Goal: Task Accomplishment & Management: Manage account settings

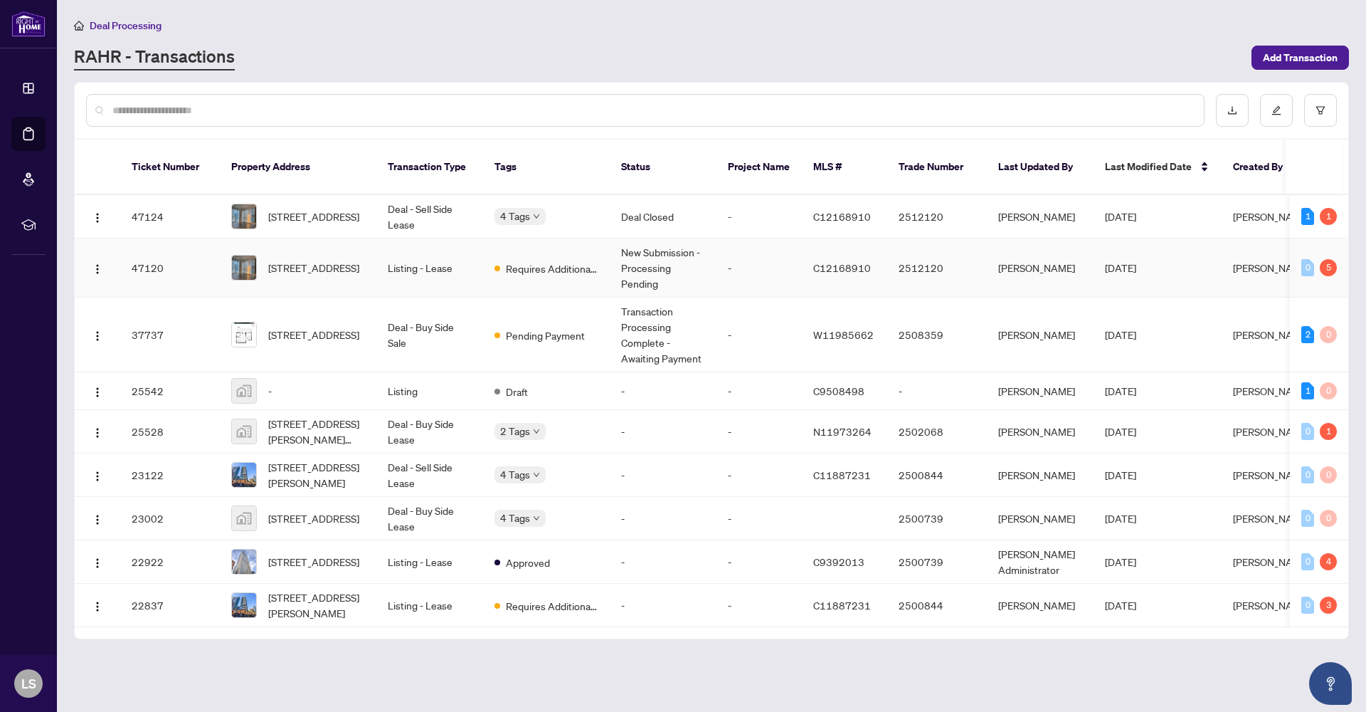
click at [397, 255] on td "Listing - Lease" at bounding box center [429, 267] width 107 height 59
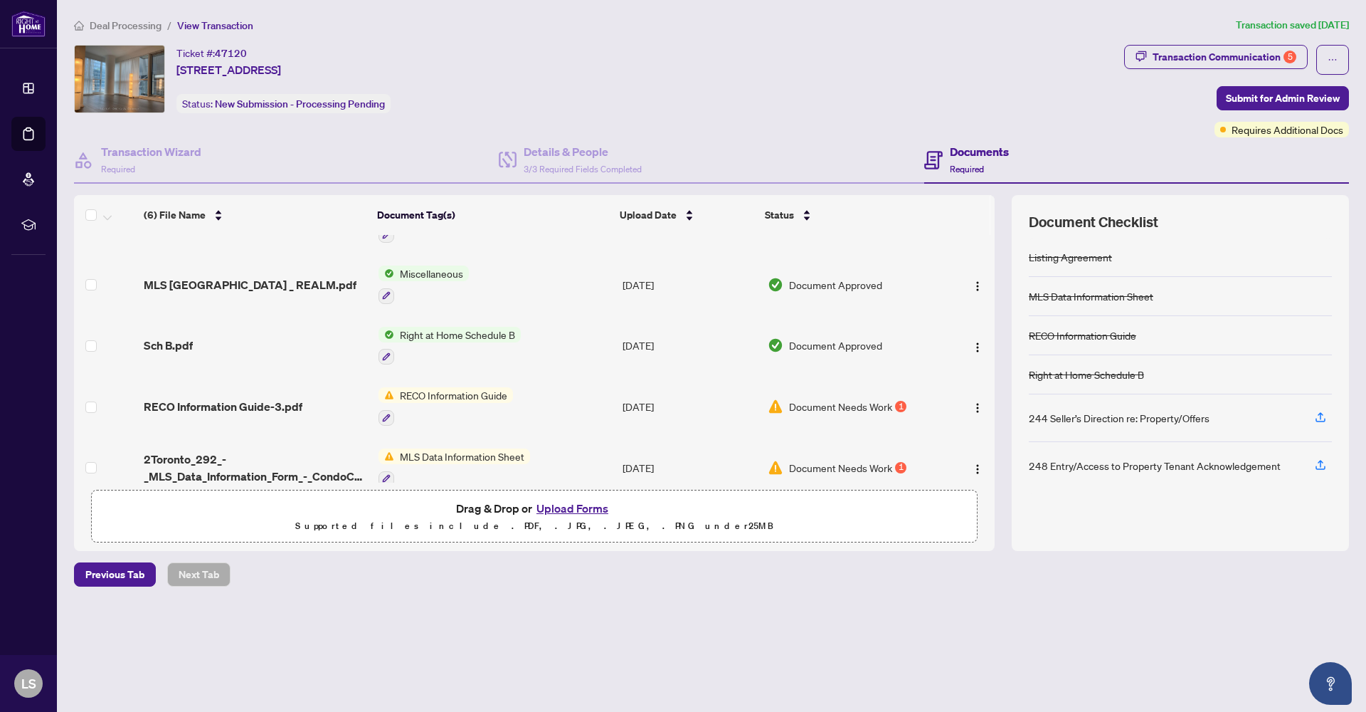
scroll to position [72, 0]
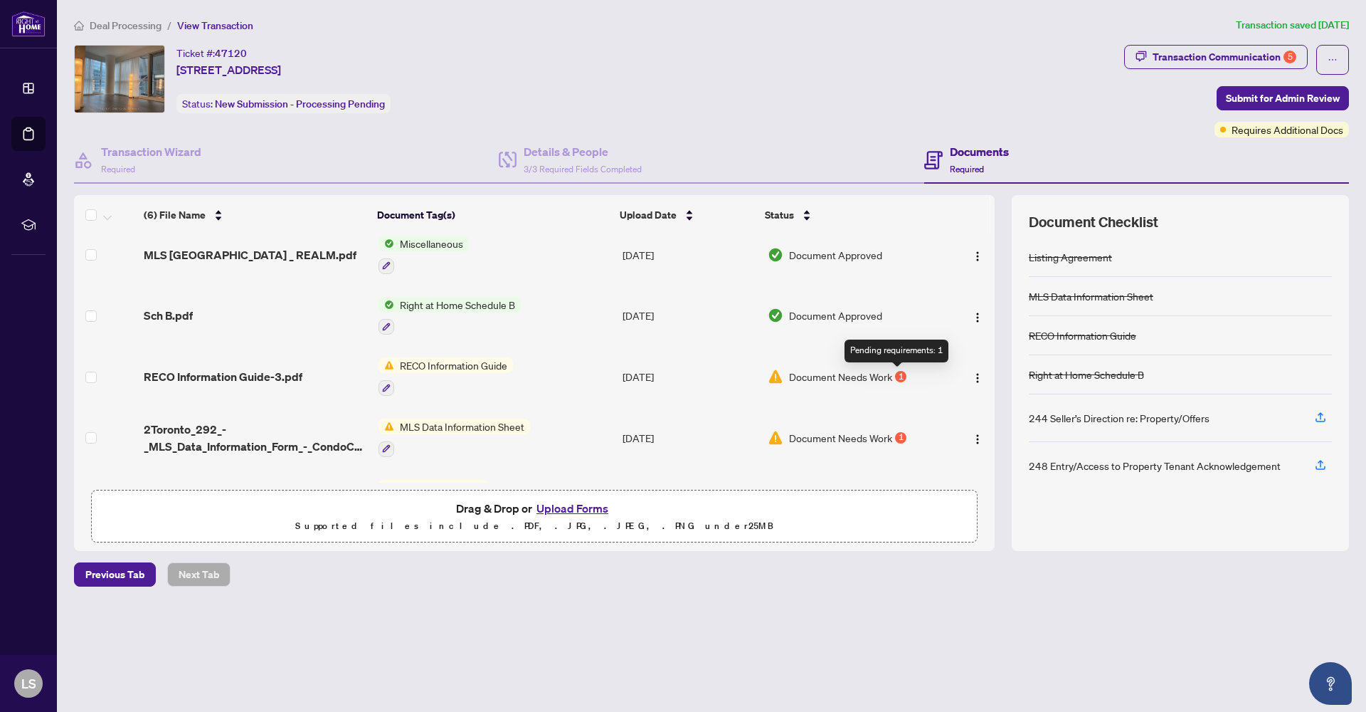
click at [899, 376] on div "1" at bounding box center [900, 376] width 11 height 11
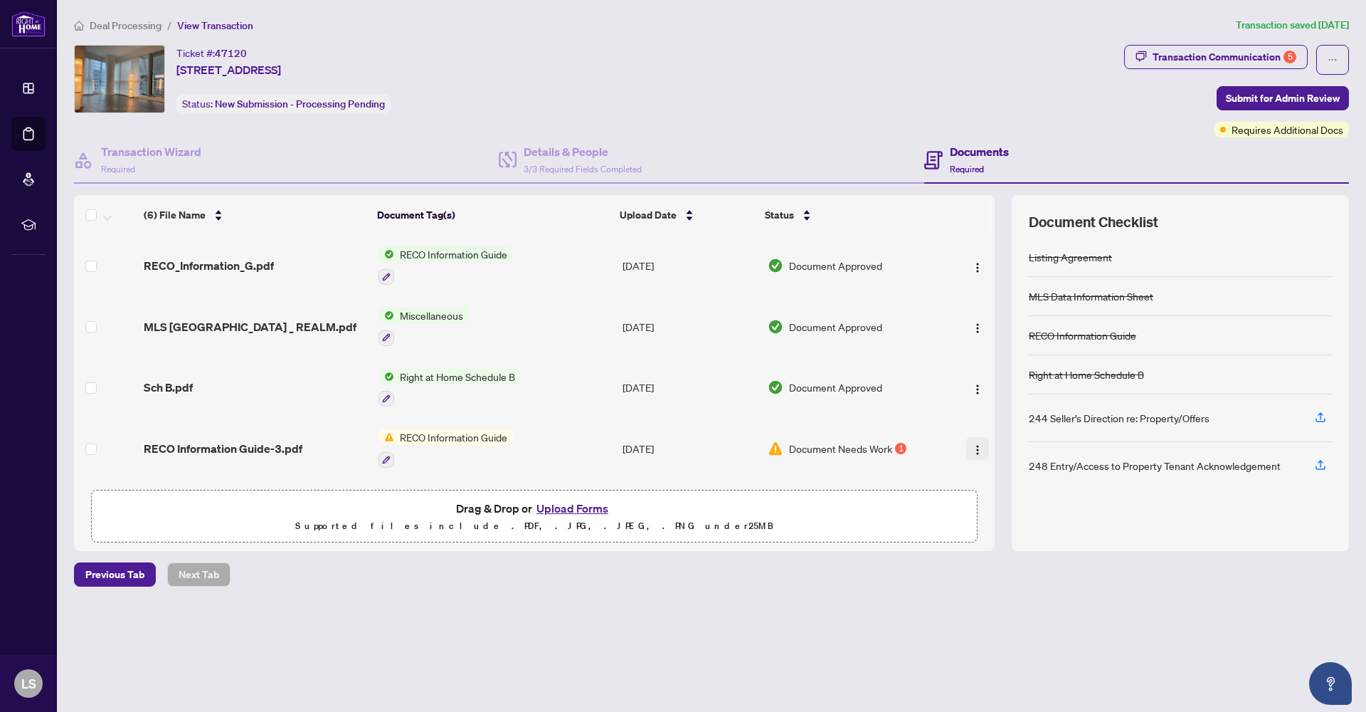
click at [973, 452] on img "button" at bounding box center [977, 449] width 11 height 11
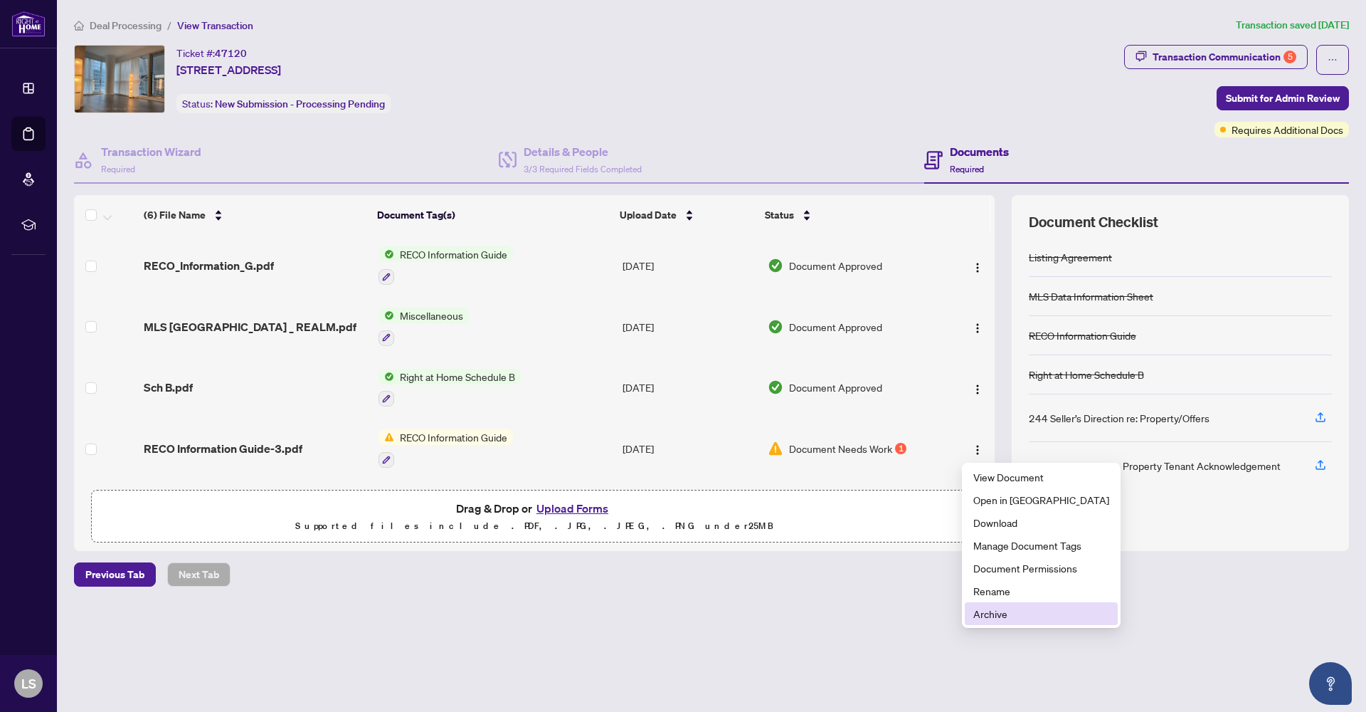
click at [991, 611] on span "Archive" at bounding box center [1041, 614] width 136 height 16
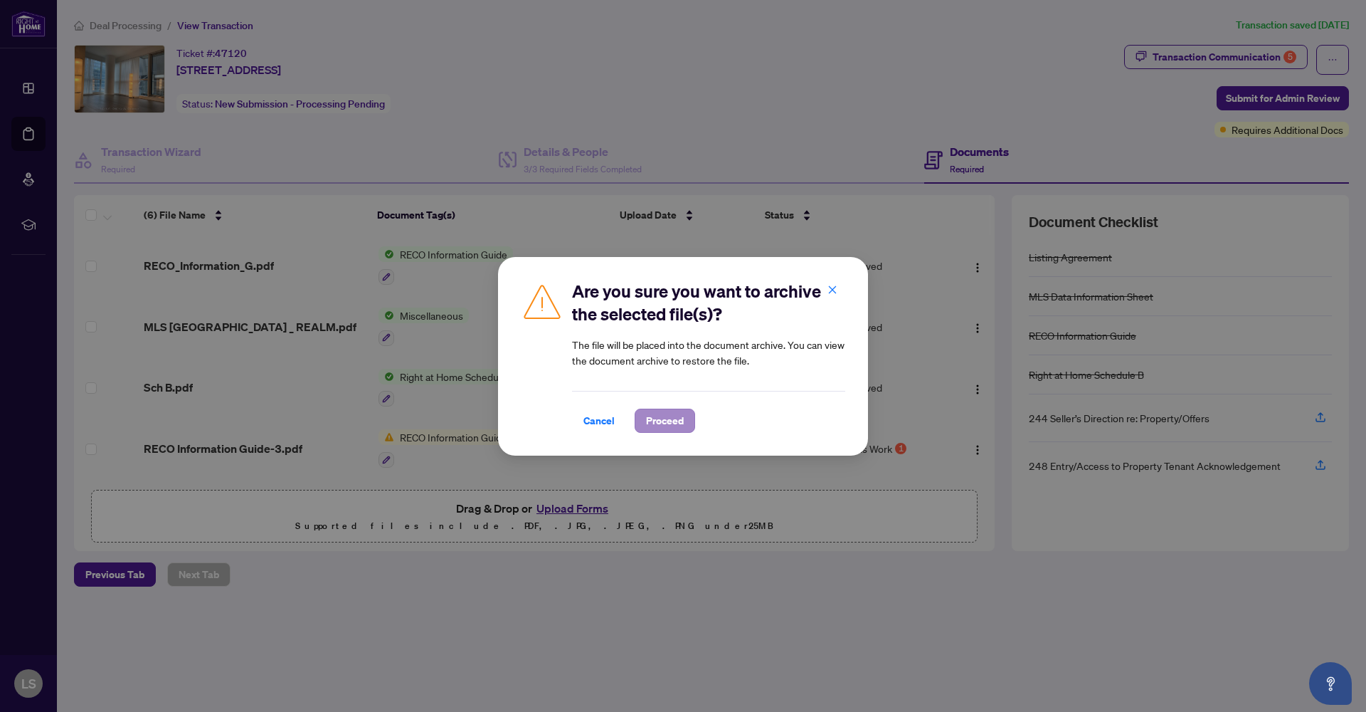
click at [656, 425] on span "Proceed" at bounding box center [665, 420] width 38 height 23
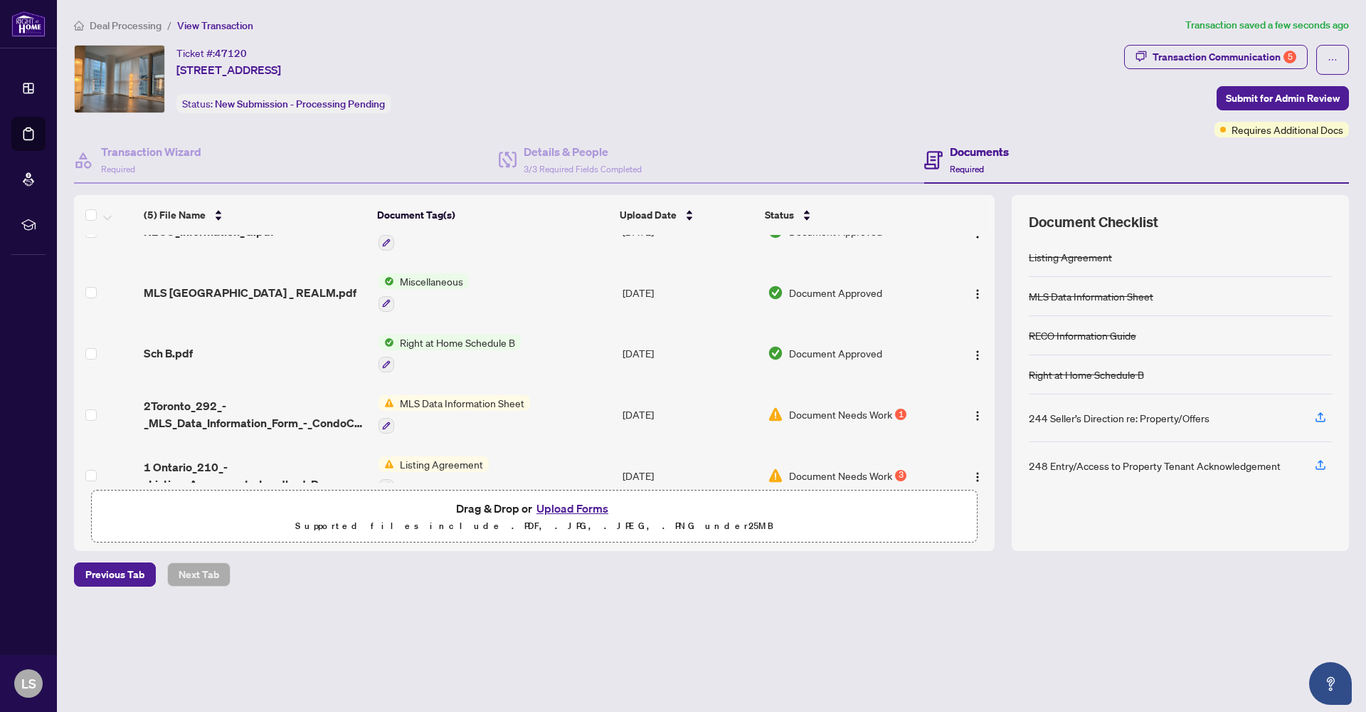
scroll to position [63, 0]
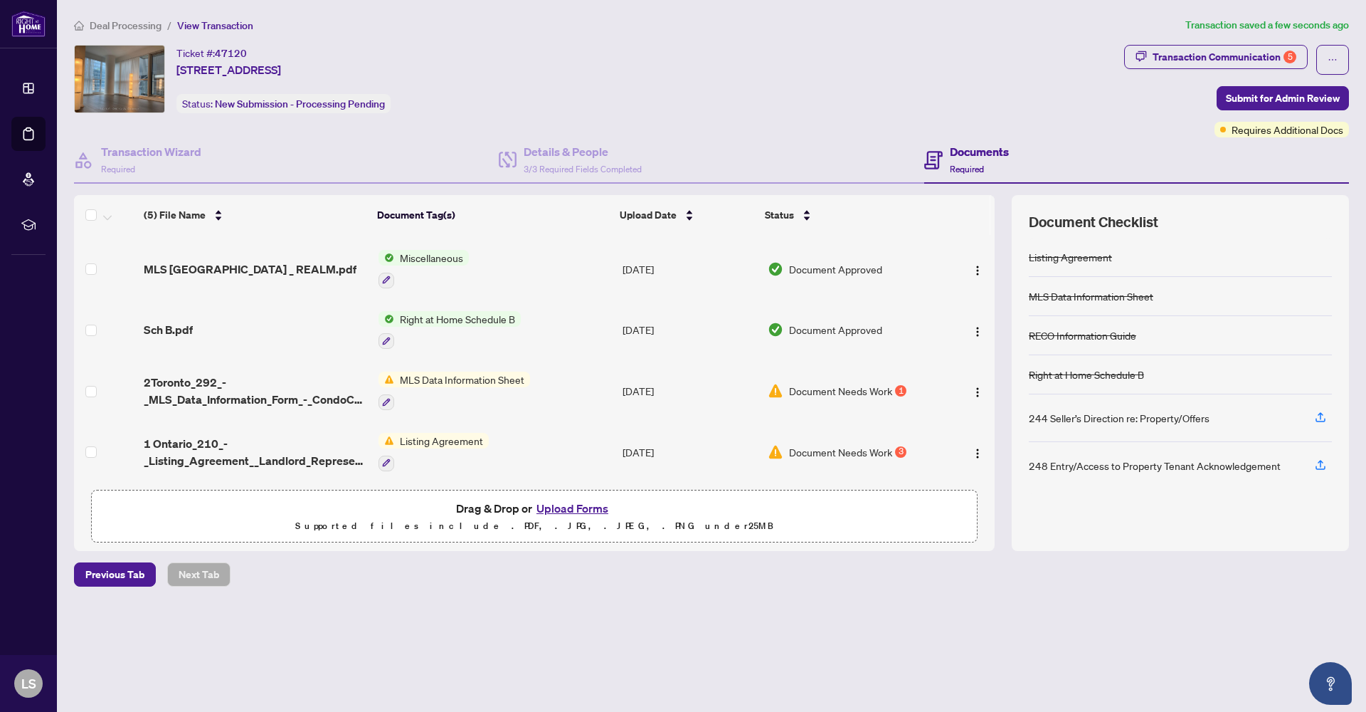
click at [903, 392] on div "Document Needs Work 1" at bounding box center [853, 391] width 170 height 16
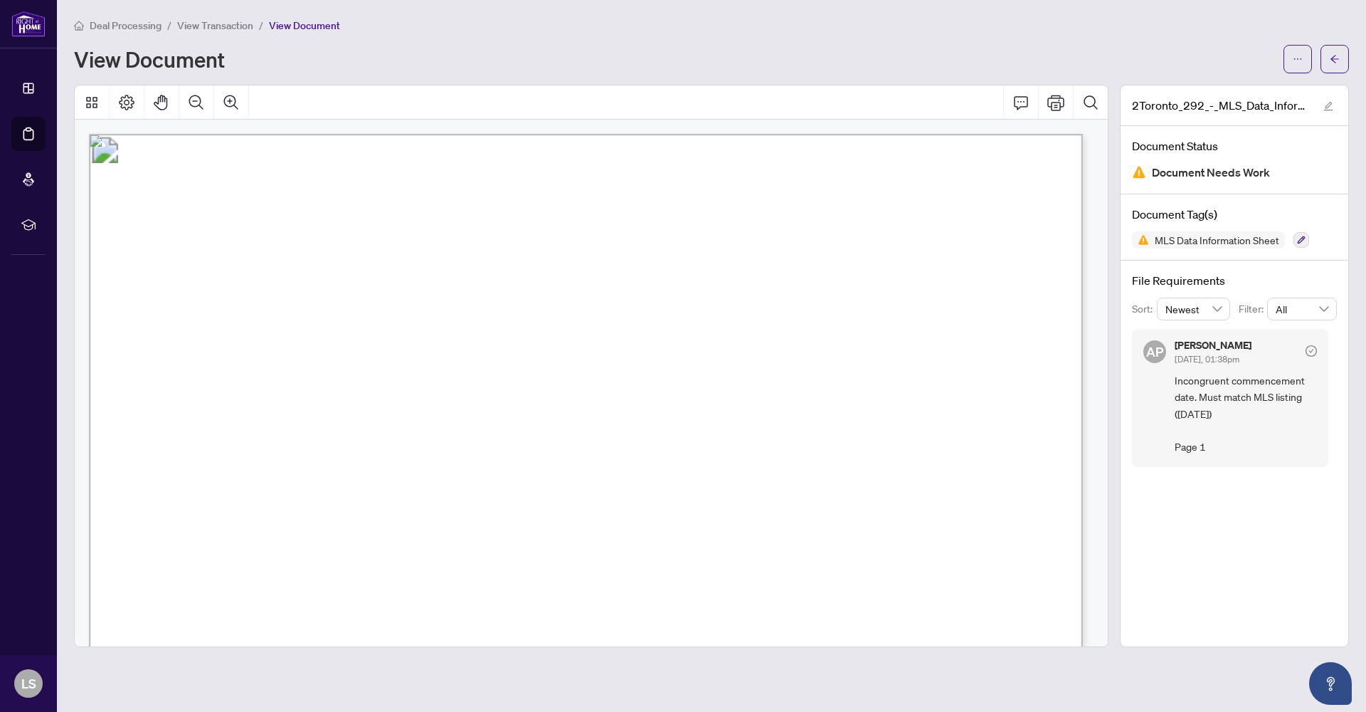
drag, startPoint x: 1103, startPoint y: 142, endPoint x: 1104, endPoint y: 170, distance: 27.8
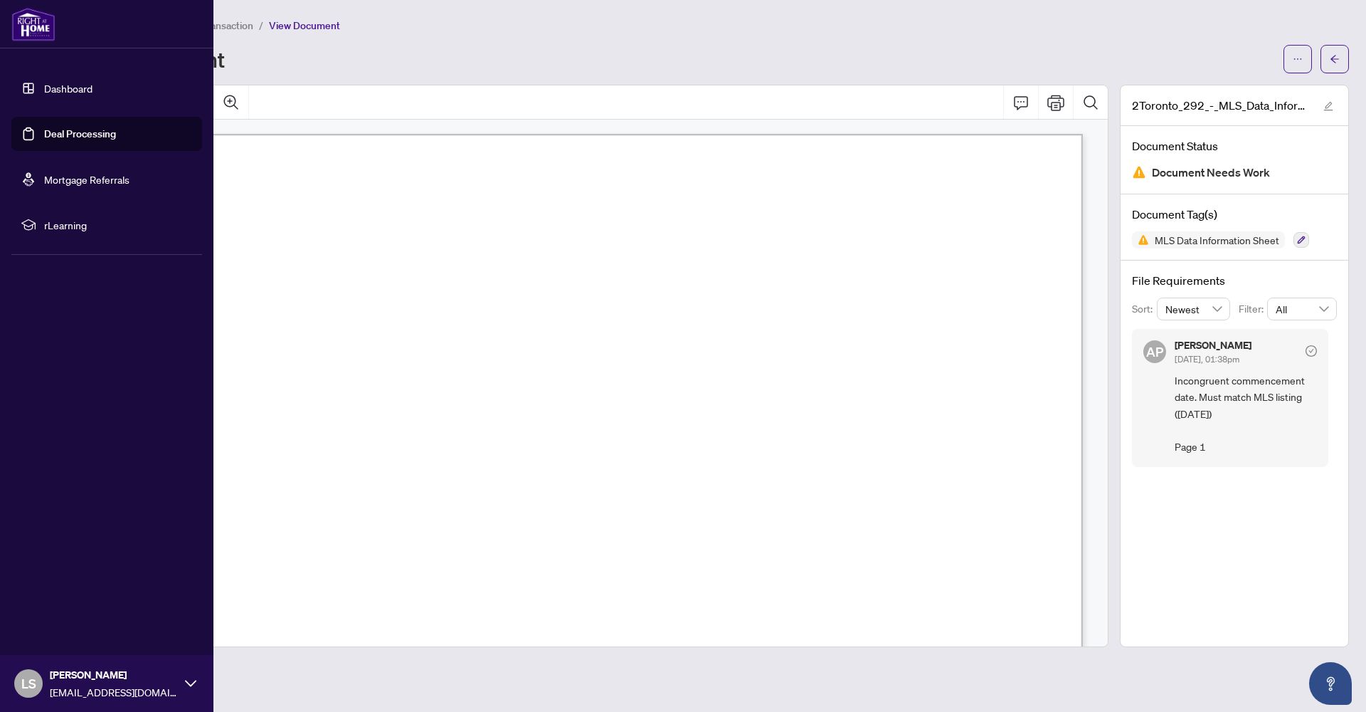
click at [66, 137] on link "Deal Processing" at bounding box center [80, 133] width 72 height 13
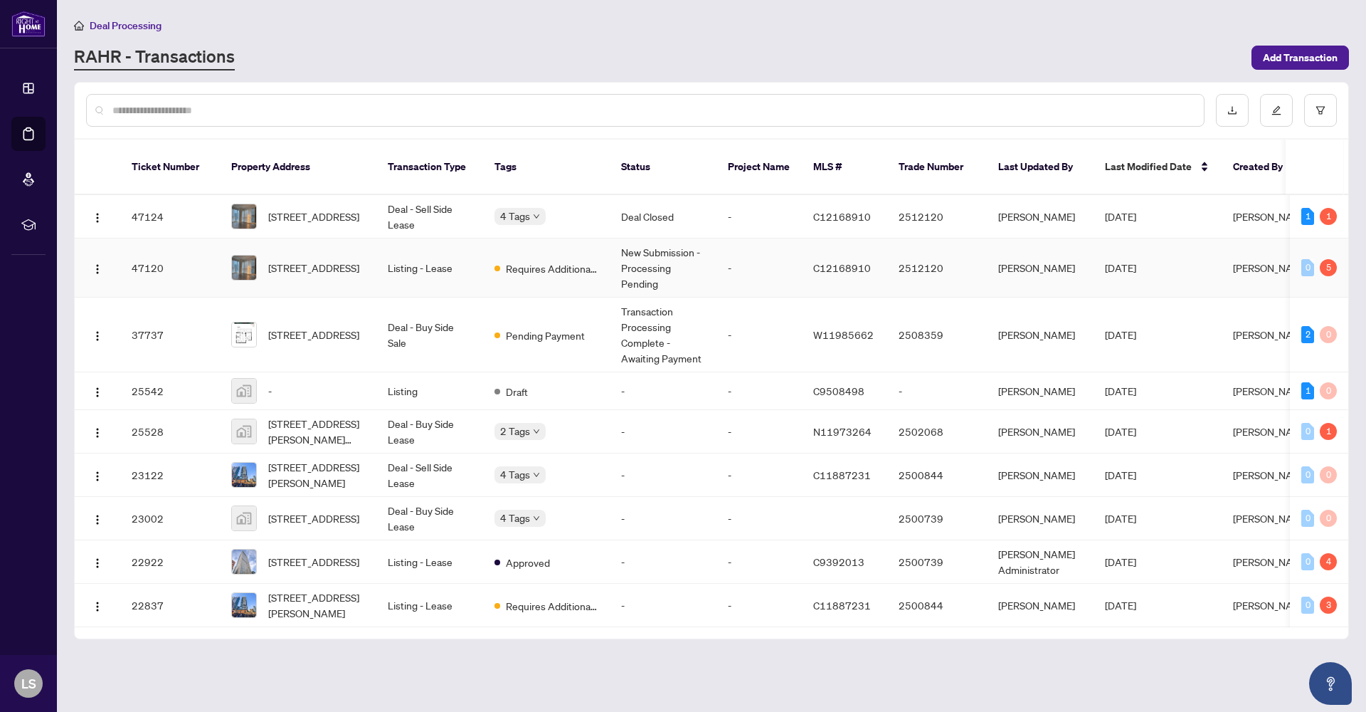
click at [438, 251] on td "Listing - Lease" at bounding box center [429, 267] width 107 height 59
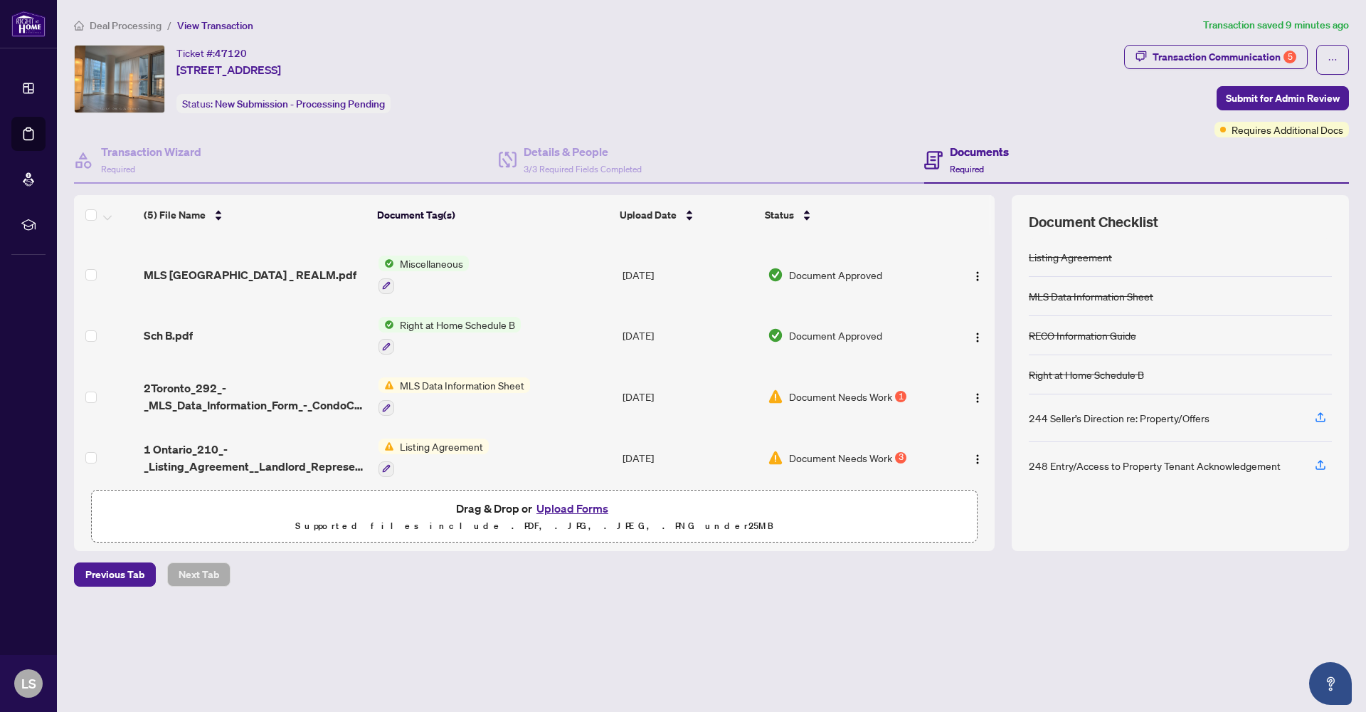
scroll to position [63, 0]
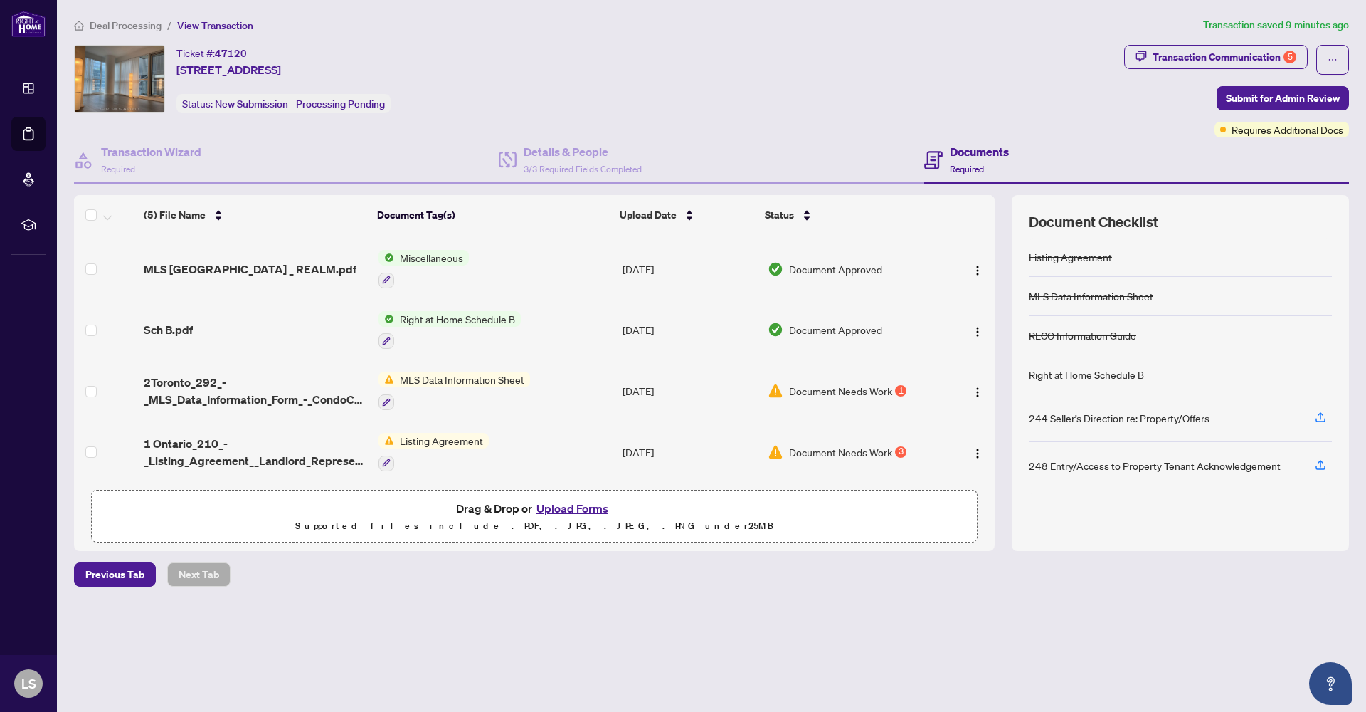
click at [879, 446] on span "Document Needs Work" at bounding box center [840, 452] width 103 height 16
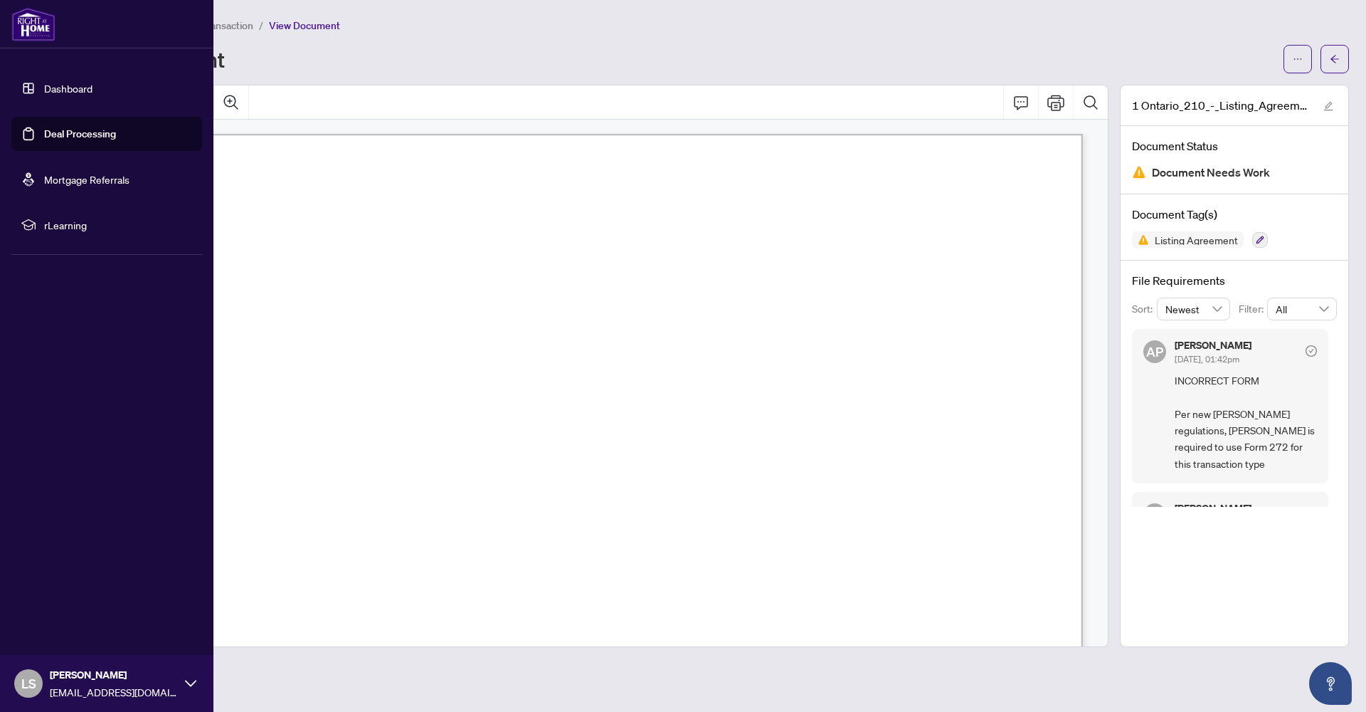
click at [44, 132] on link "Deal Processing" at bounding box center [80, 133] width 72 height 13
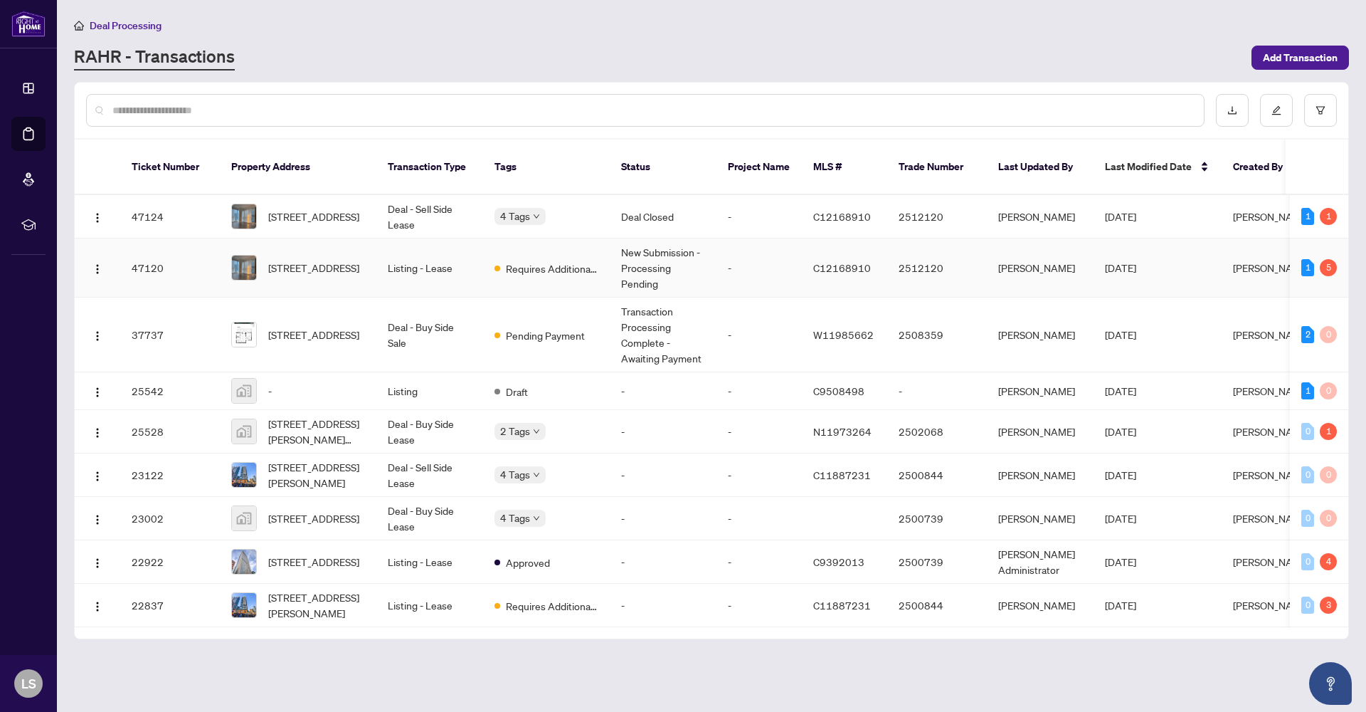
click at [438, 263] on td "Listing - Lease" at bounding box center [429, 267] width 107 height 59
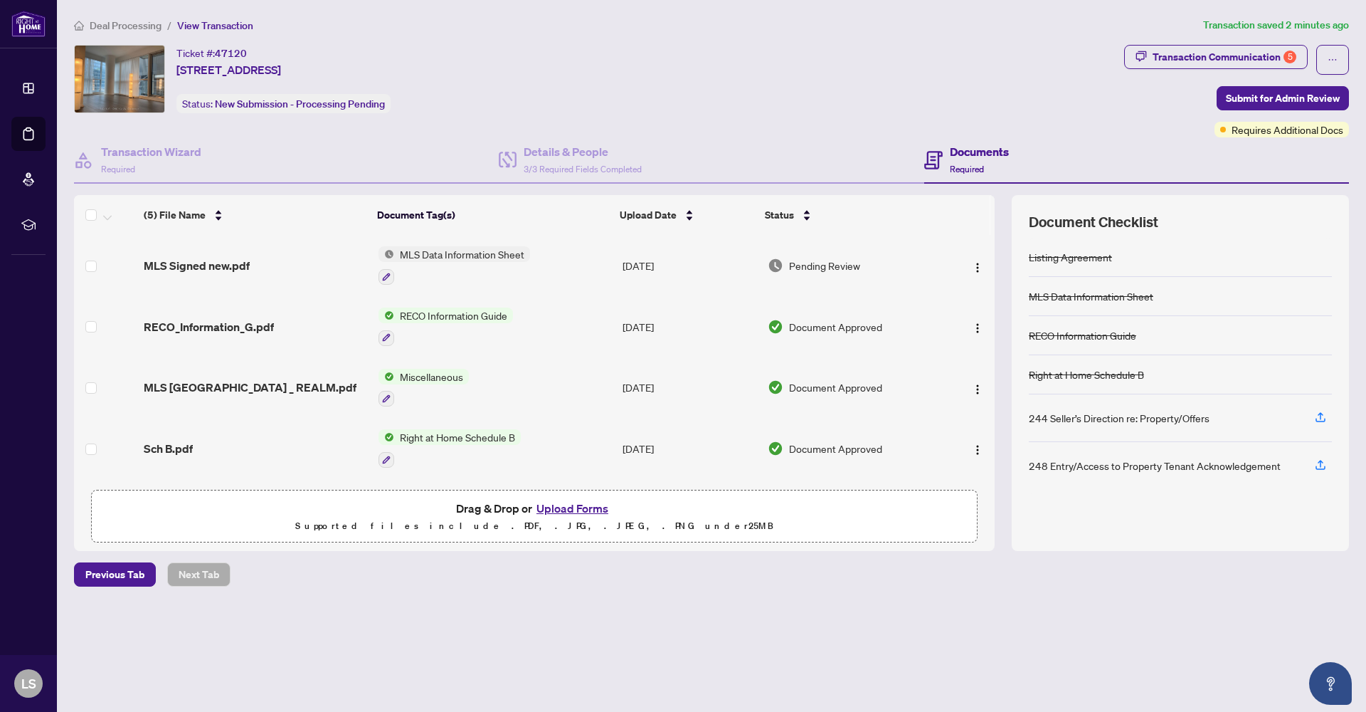
scroll to position [63, 0]
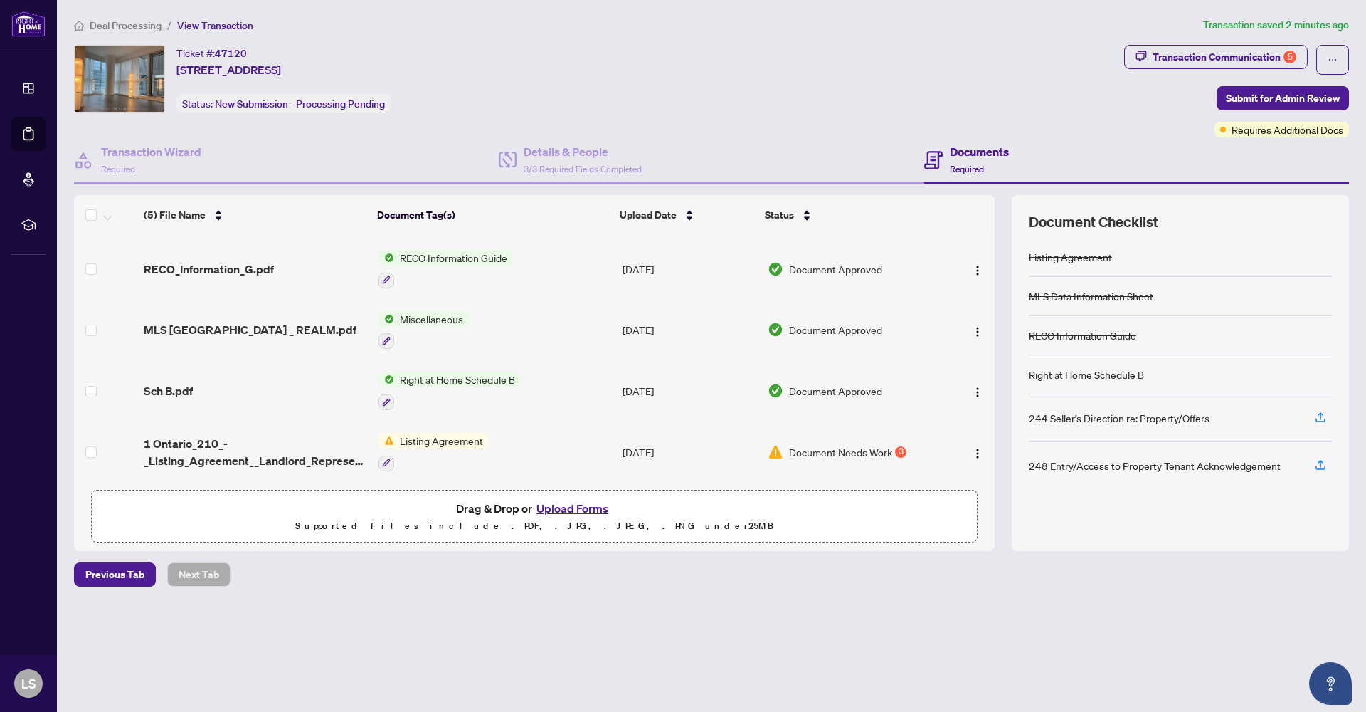
click at [566, 511] on button "Upload Forms" at bounding box center [572, 508] width 80 height 19
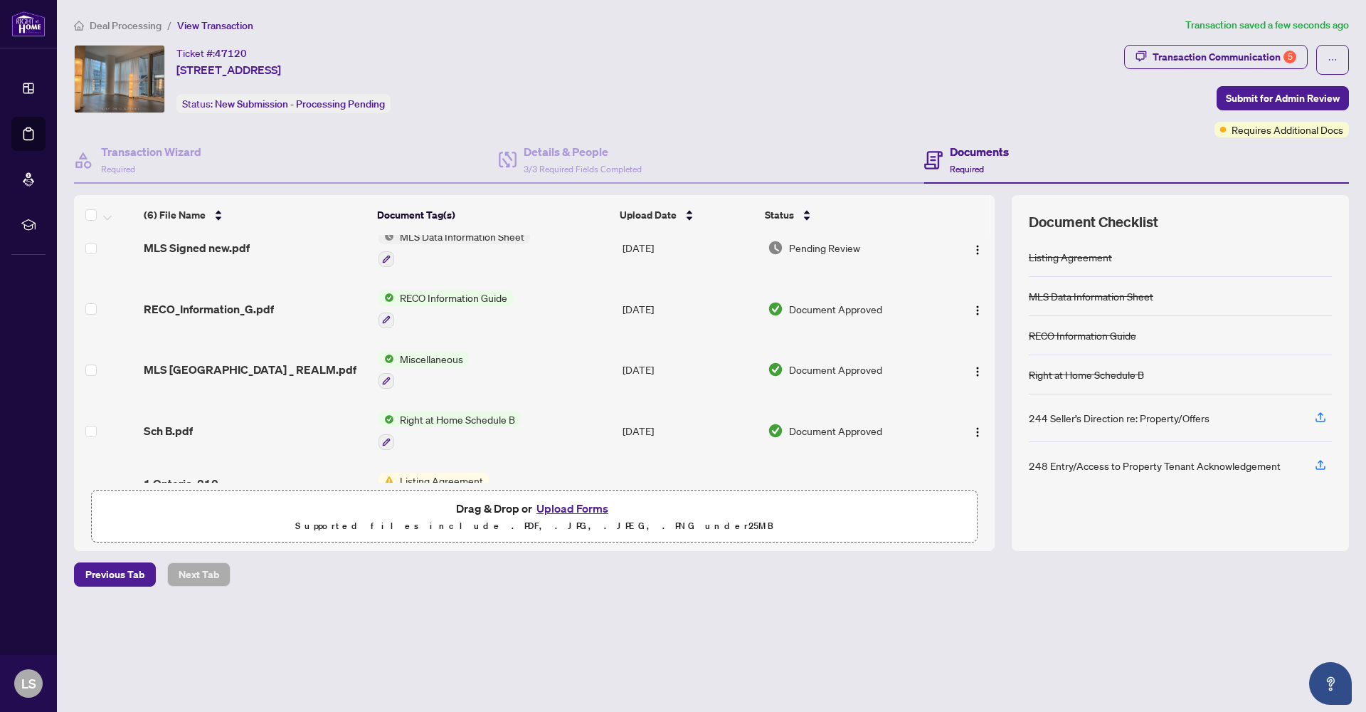
drag, startPoint x: 995, startPoint y: 383, endPoint x: 996, endPoint y: 472, distance: 89.7
click at [996, 472] on div "(6) File Name Document Tag(s) Upload Date Status NEW LA SIGNED.pdf Add a Docume…" at bounding box center [711, 373] width 1275 height 356
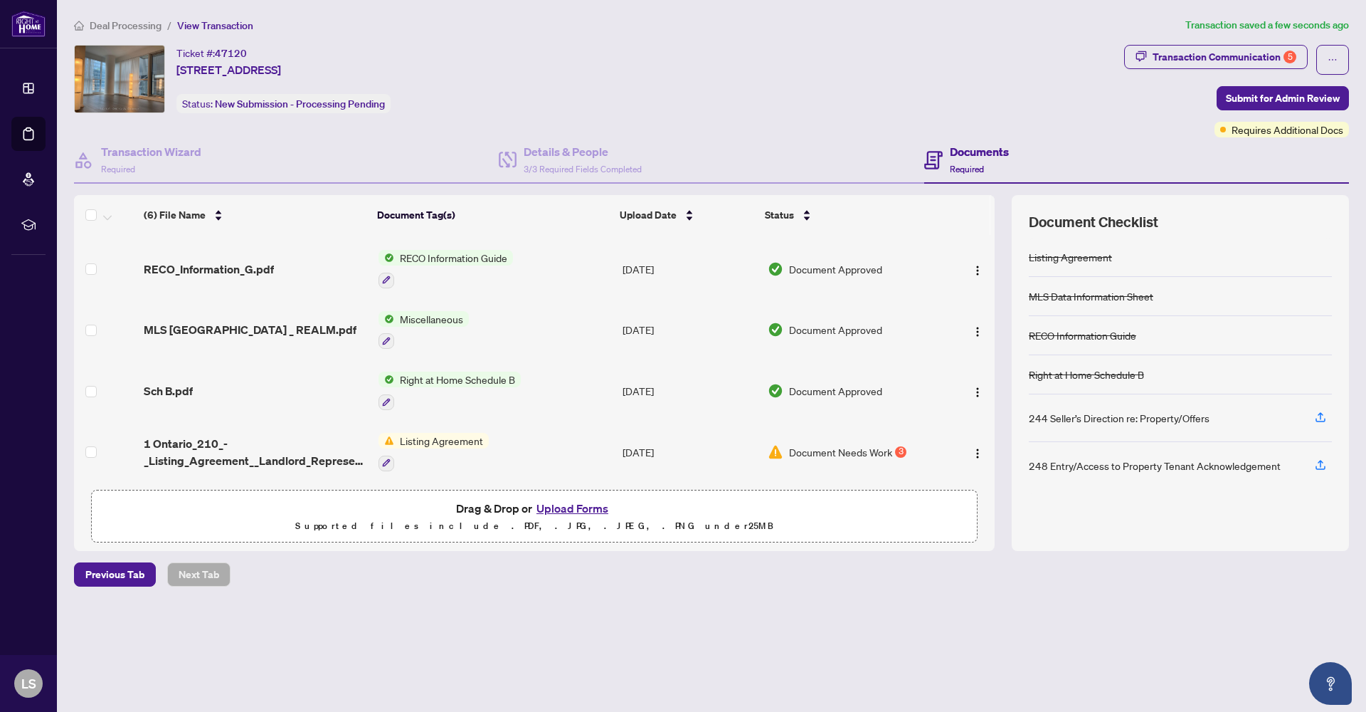
scroll to position [0, 0]
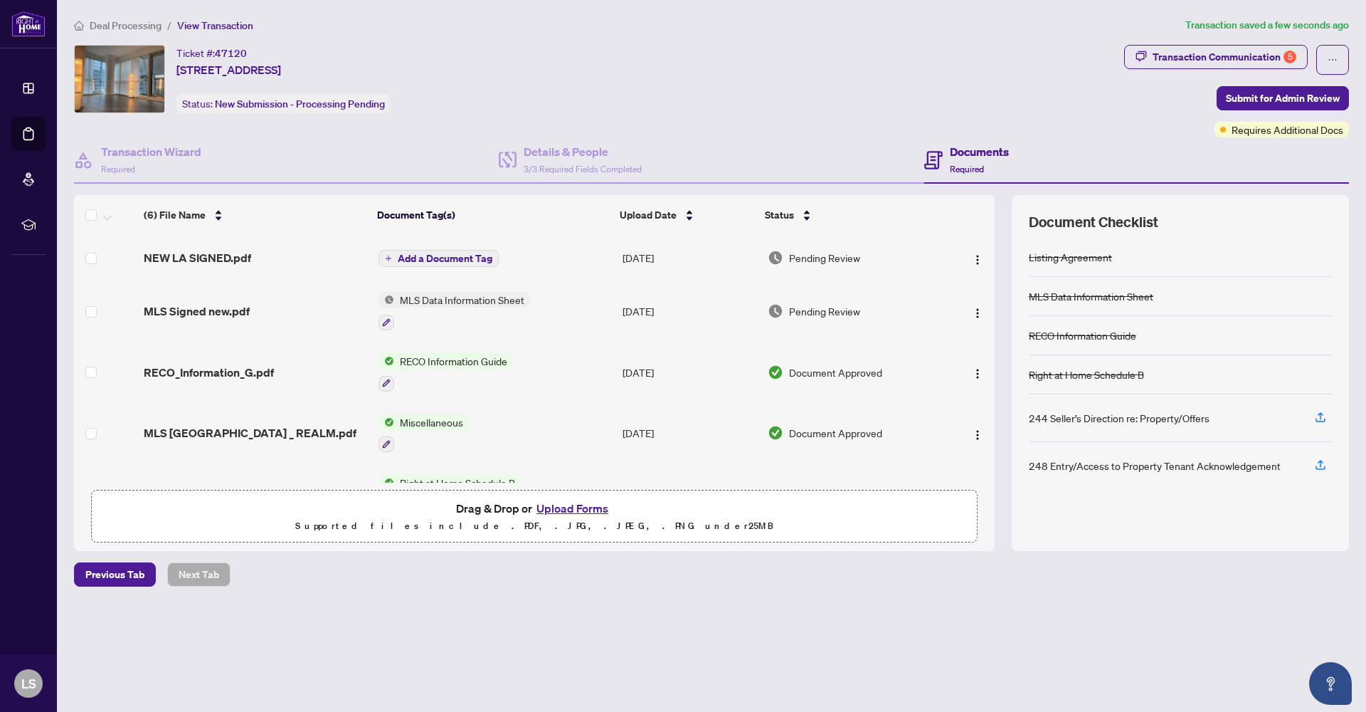
click at [445, 256] on span "Add a Document Tag" at bounding box center [445, 258] width 95 height 10
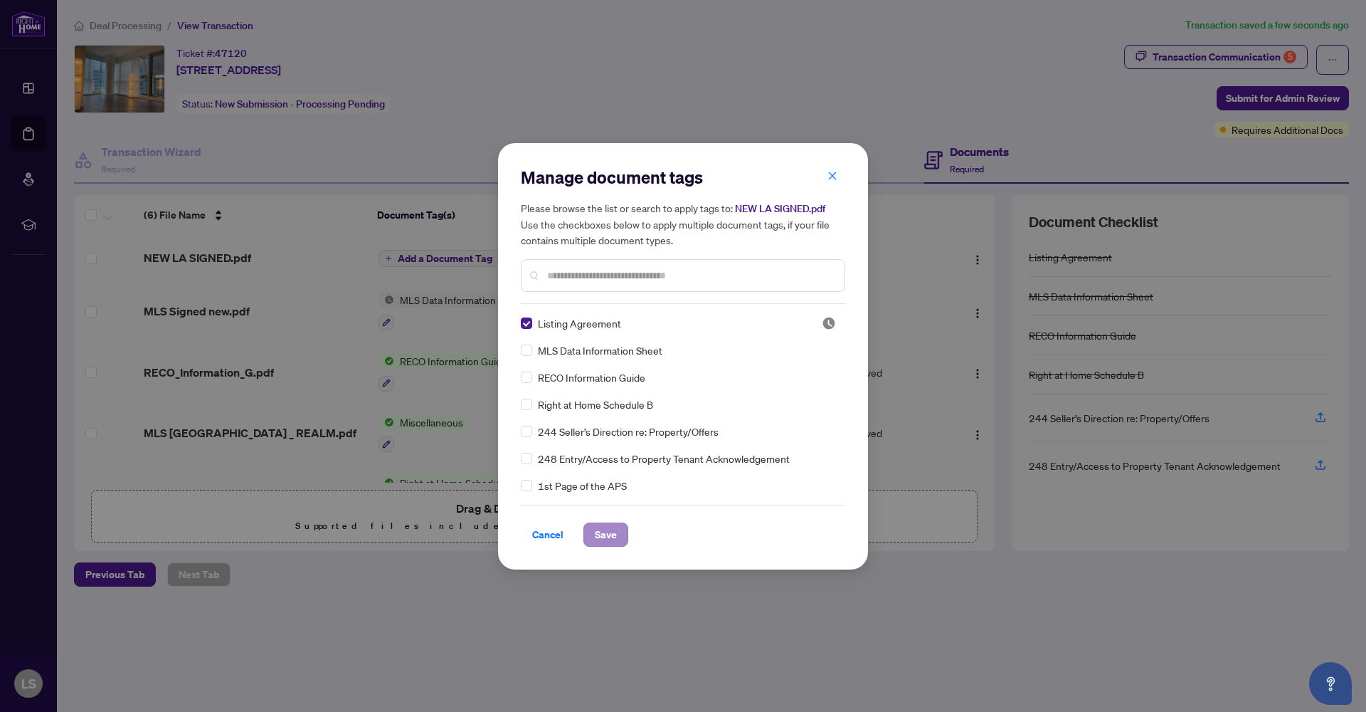
click at [611, 534] on span "Save" at bounding box center [606, 534] width 22 height 23
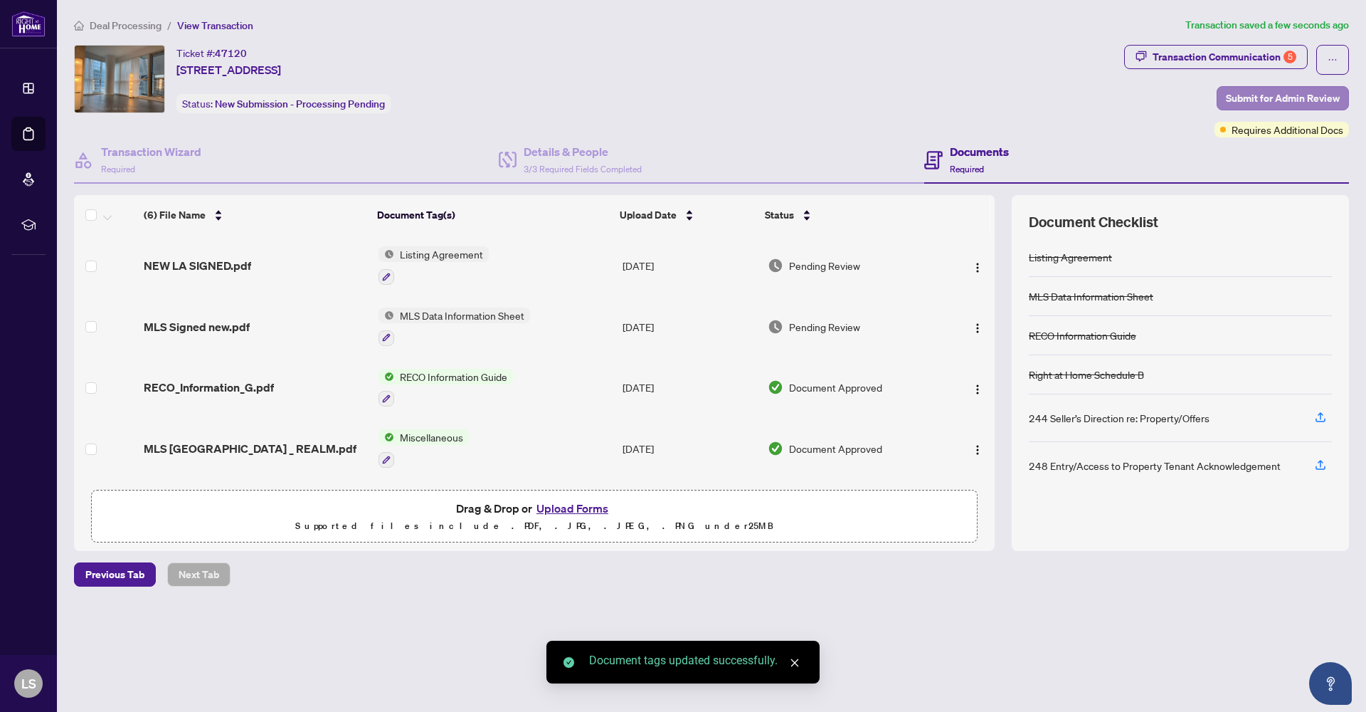
click at [1313, 97] on span "Submit for Admin Review" at bounding box center [1283, 98] width 114 height 23
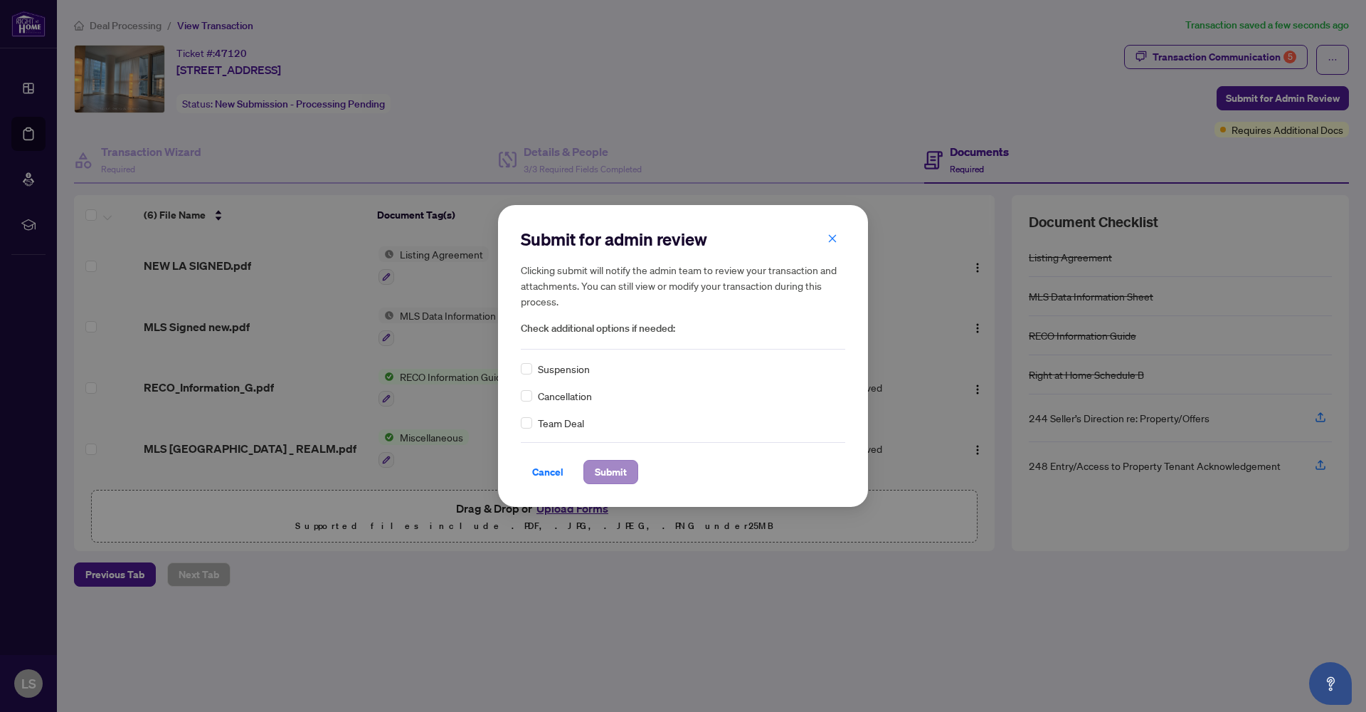
click at [603, 468] on span "Submit" at bounding box center [611, 471] width 32 height 23
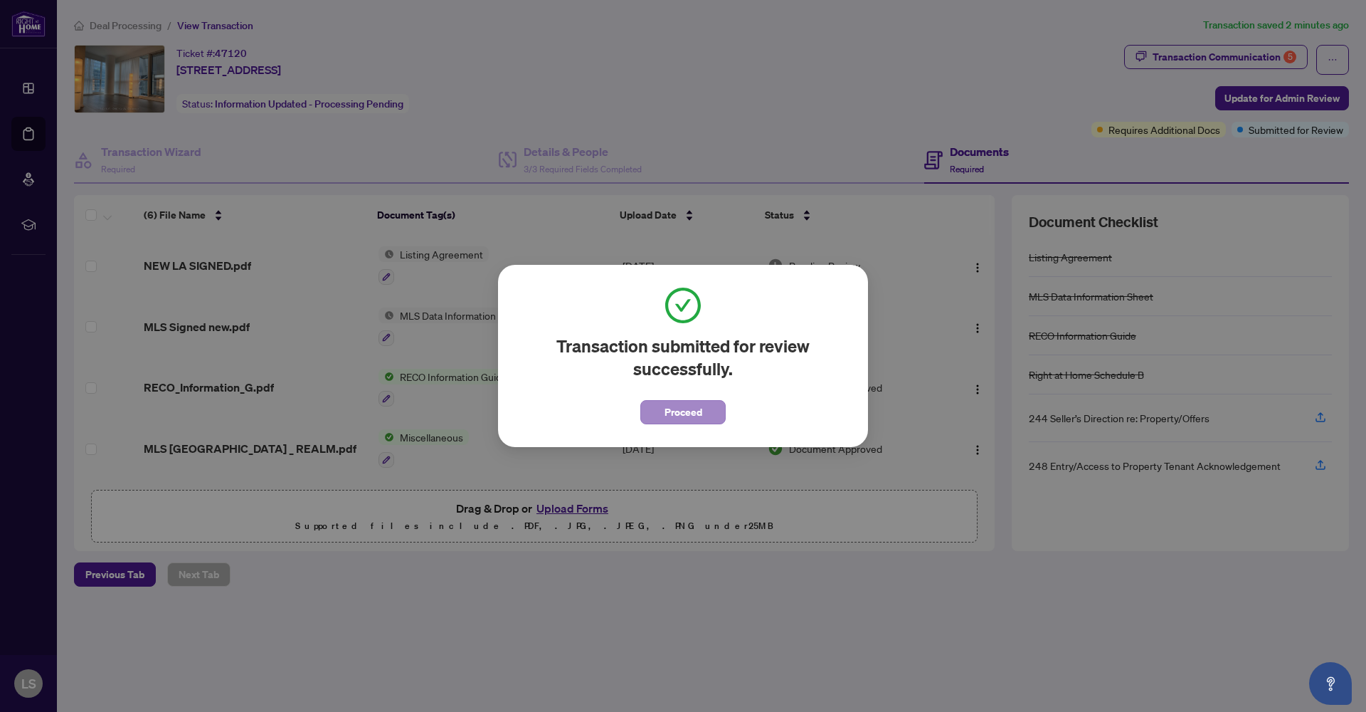
click at [692, 412] on span "Proceed" at bounding box center [684, 412] width 38 height 23
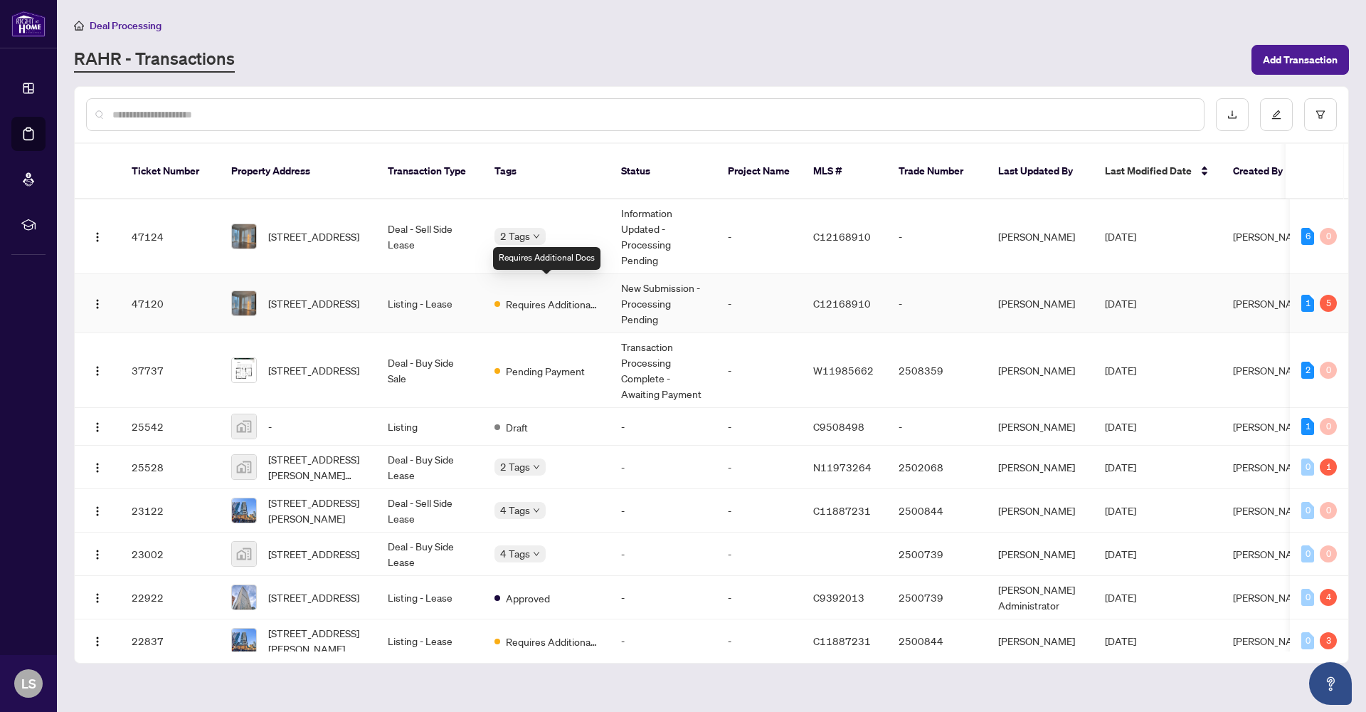
click at [576, 110] on span "Requires Additional Docs" at bounding box center [552, 304] width 93 height 16
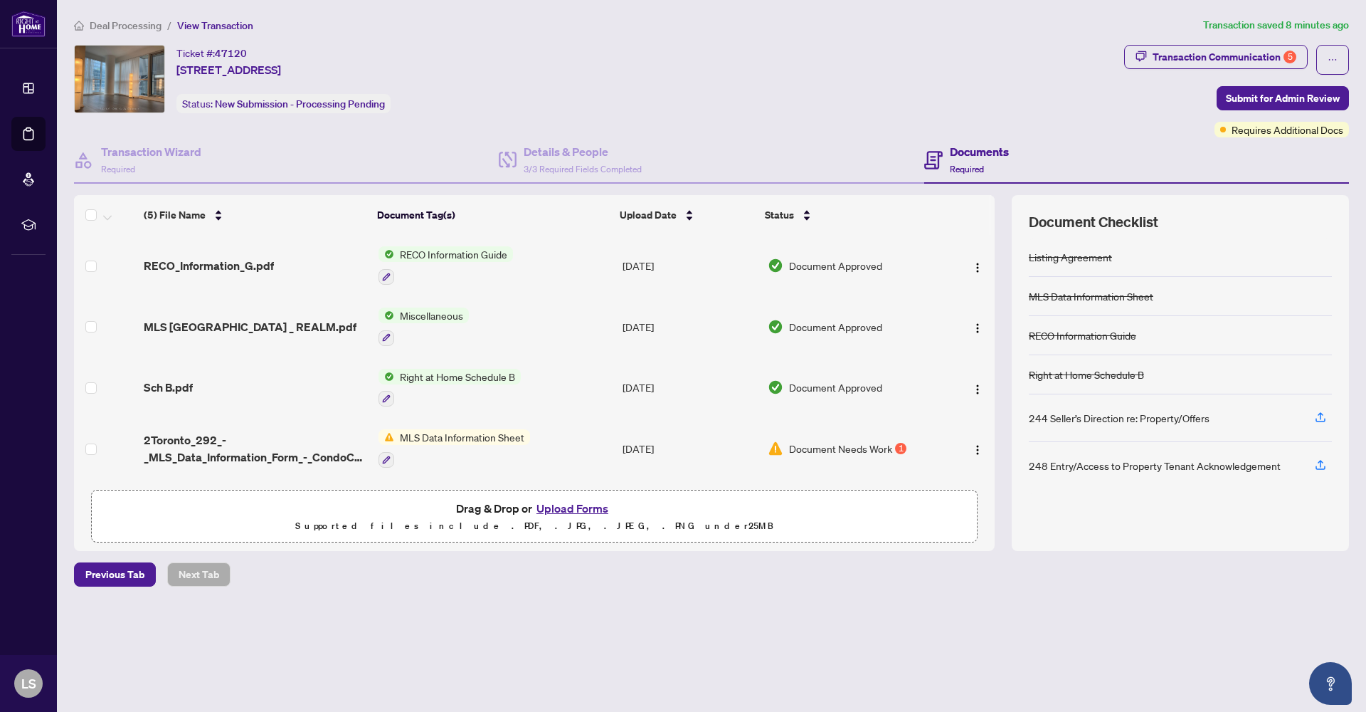
click at [446, 435] on span "MLS Data Information Sheet" at bounding box center [462, 437] width 136 height 16
click at [465, 438] on span "MLS Data Information Sheet" at bounding box center [462, 437] width 136 height 16
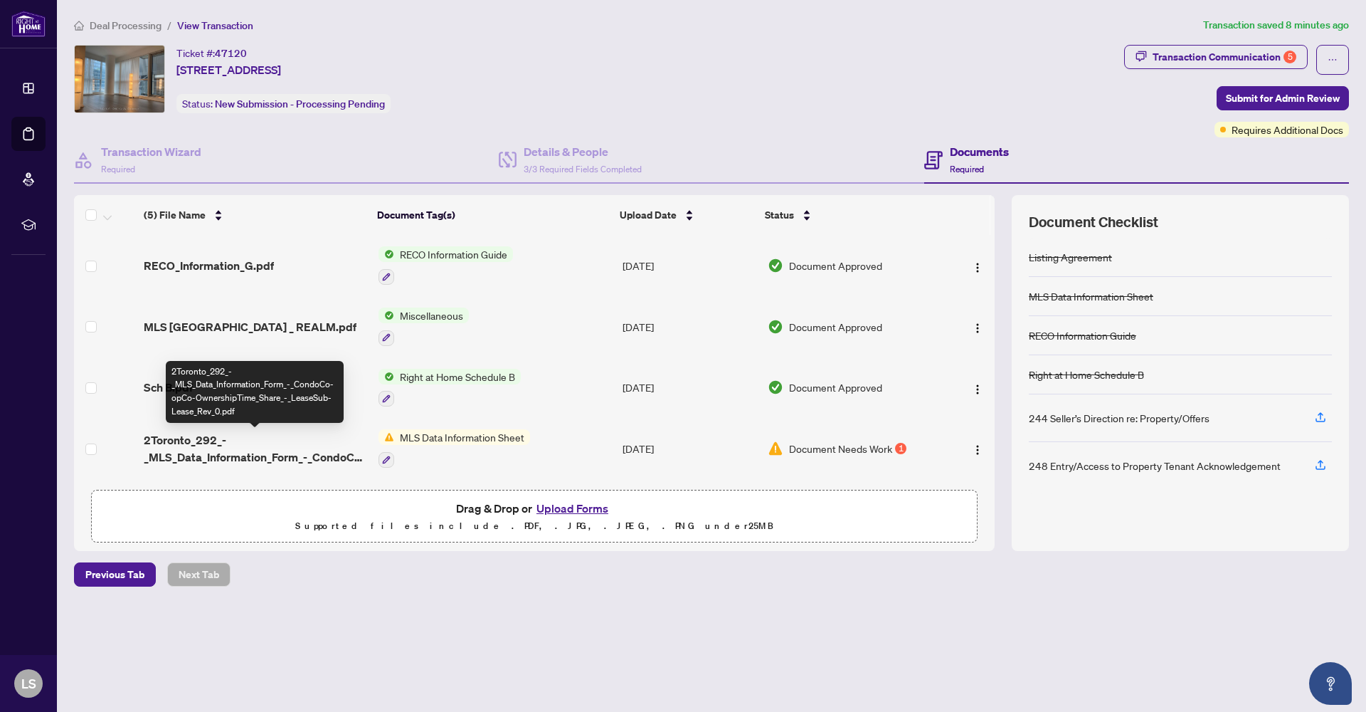
click at [228, 458] on span "2Toronto_292_-_MLS_Data_Information_Form_-_CondoCo-opCo-OwnershipTime_Share_-_L…" at bounding box center [255, 448] width 223 height 34
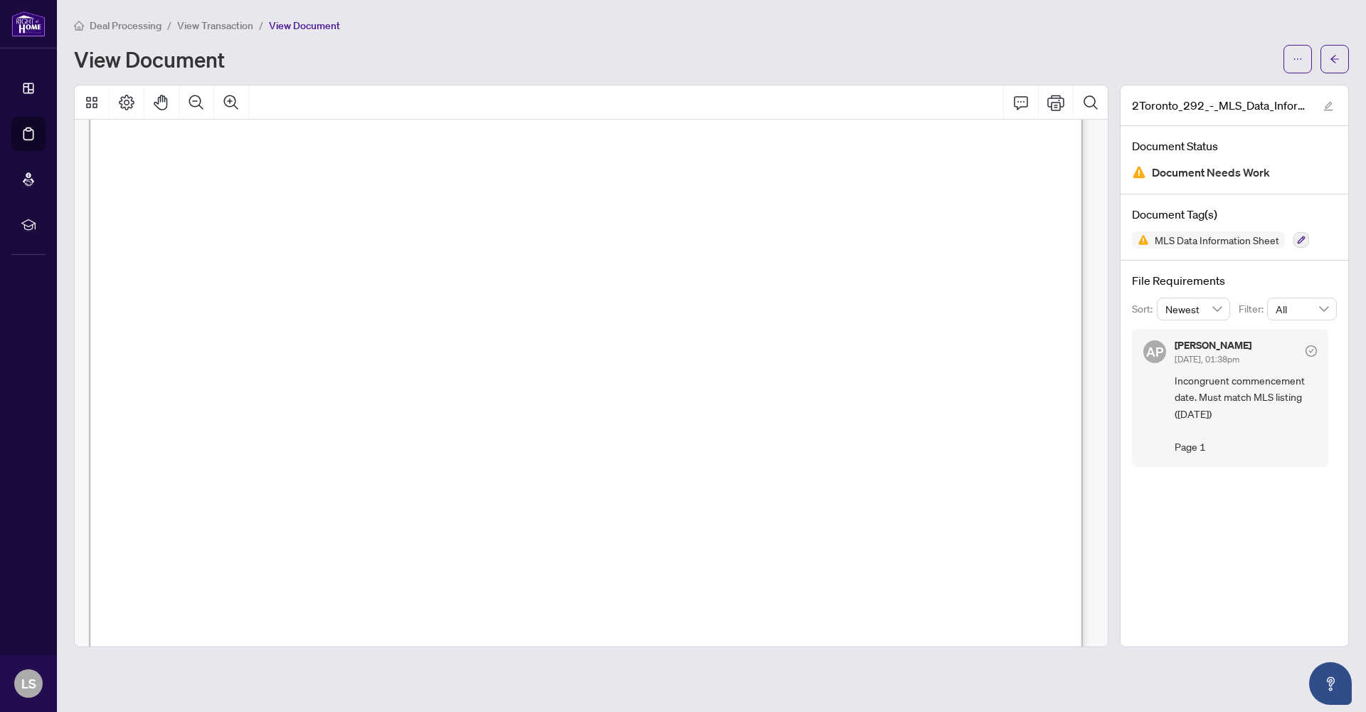
scroll to position [1282, 0]
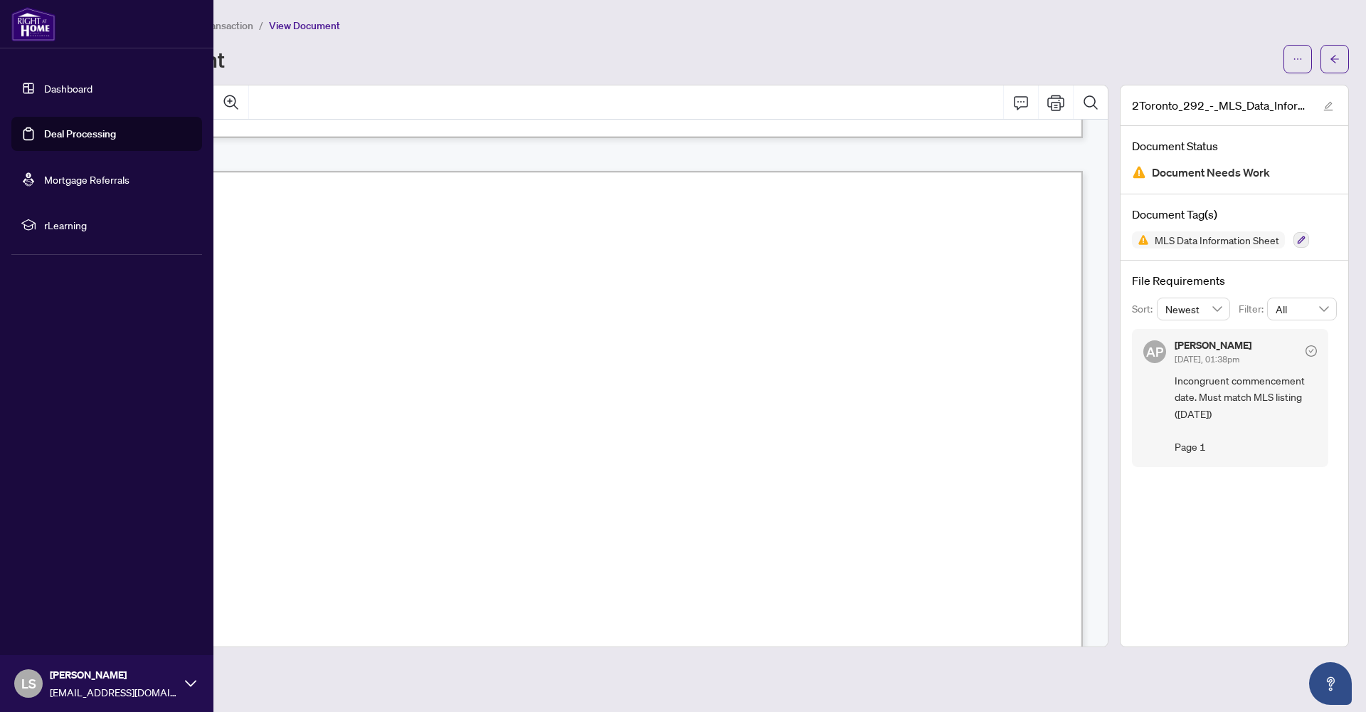
click at [81, 139] on link "Deal Processing" at bounding box center [80, 133] width 72 height 13
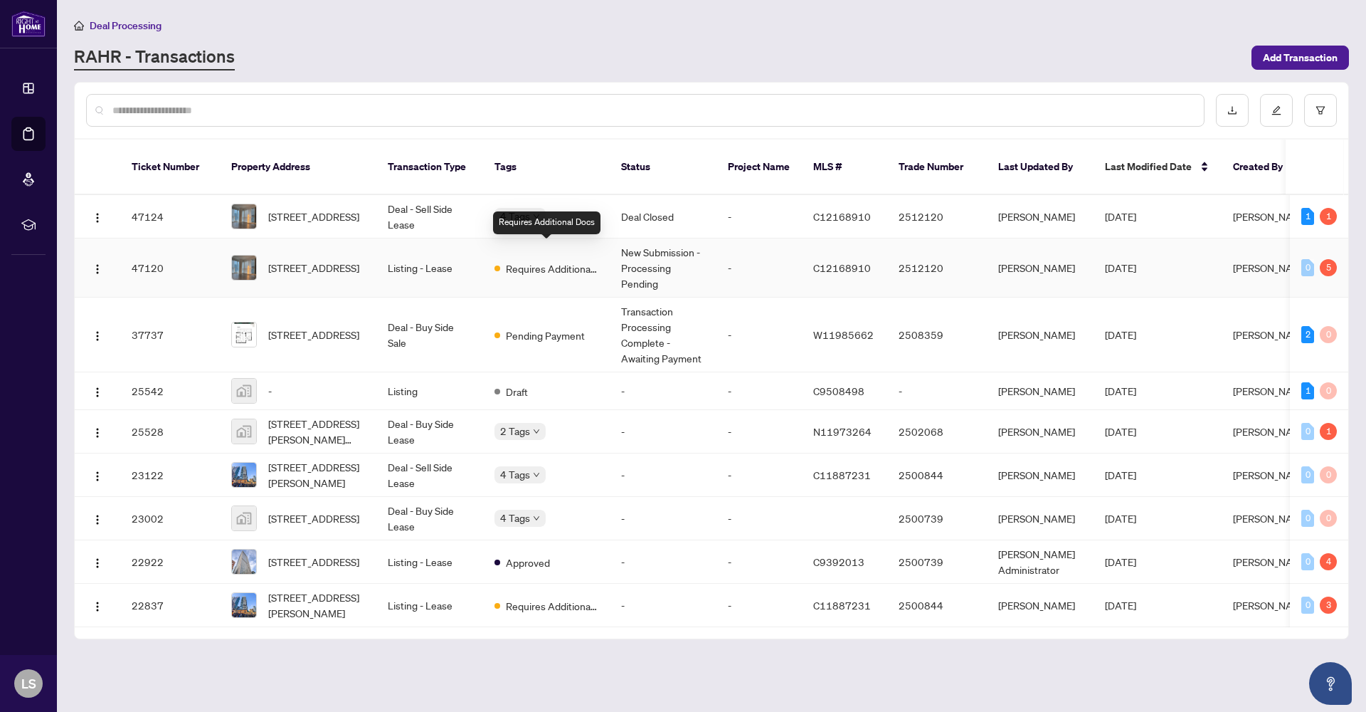
click at [548, 260] on span "Requires Additional Docs" at bounding box center [552, 268] width 93 height 16
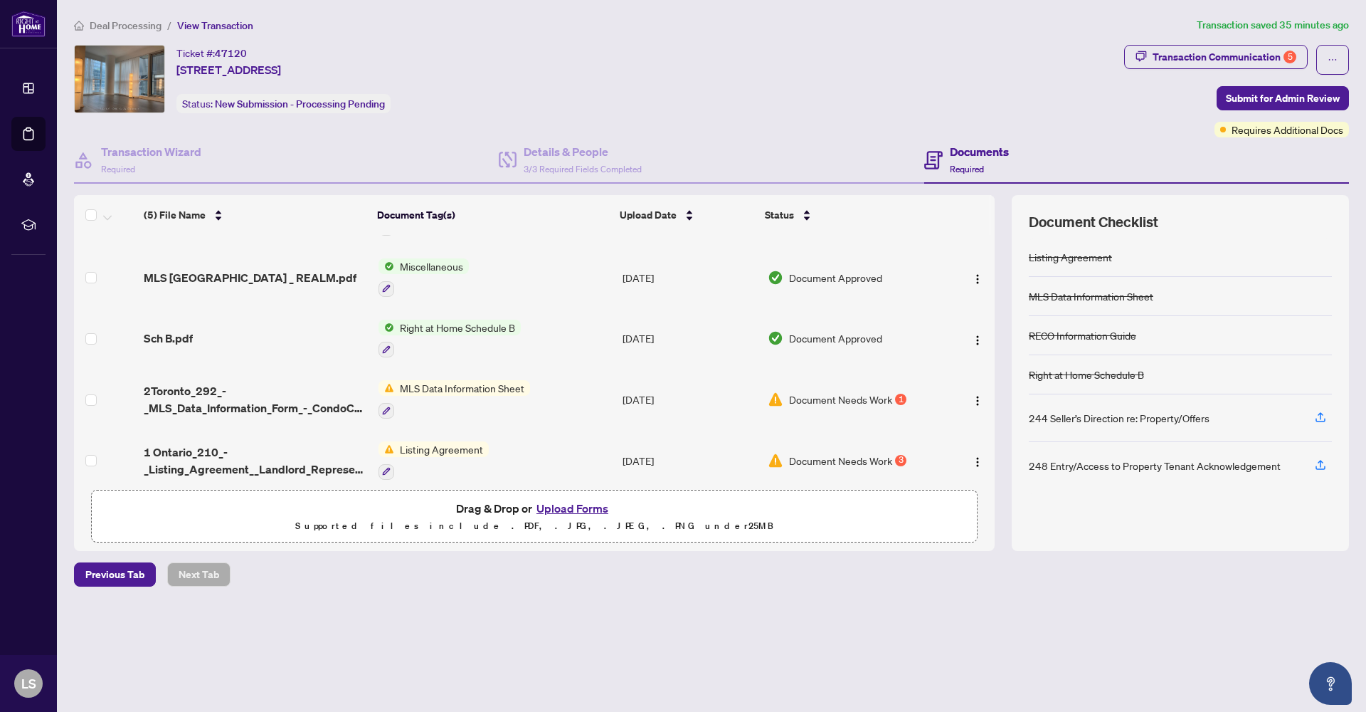
scroll to position [63, 0]
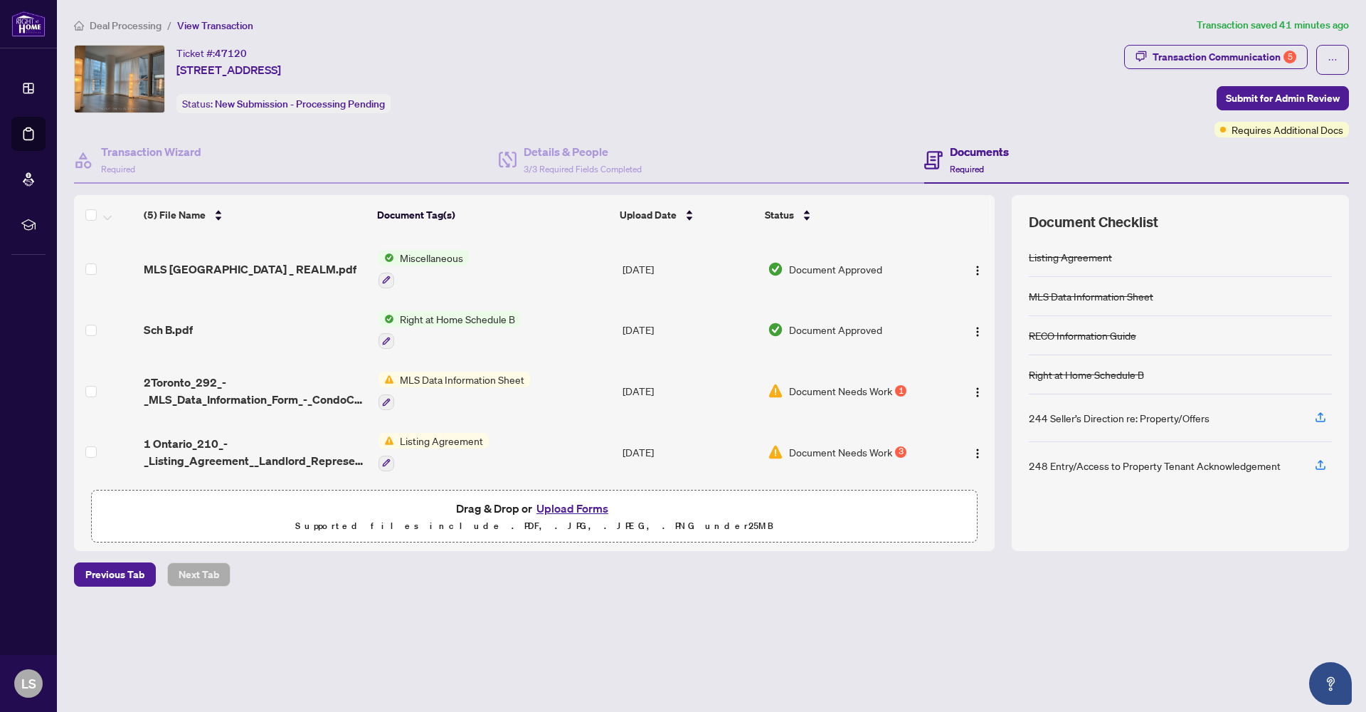
click at [867, 449] on span "Document Needs Work" at bounding box center [840, 452] width 103 height 16
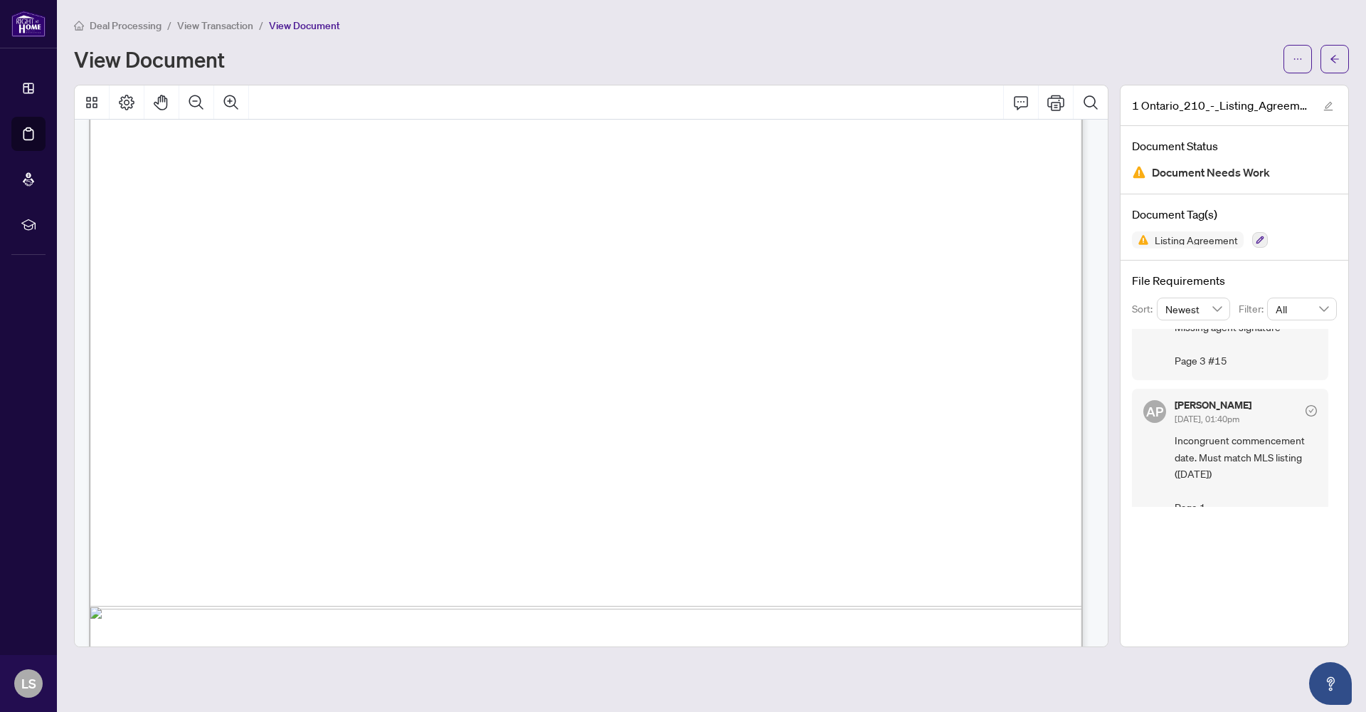
scroll to position [3256, 0]
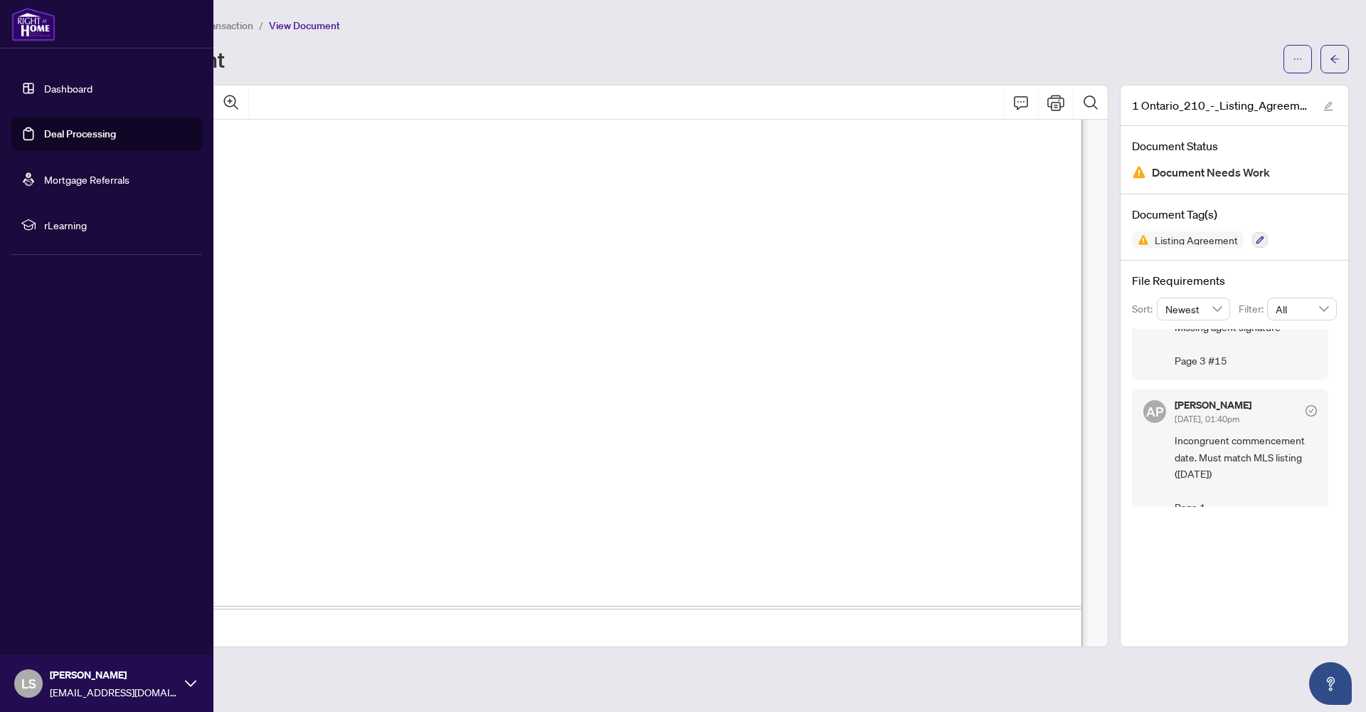
click at [44, 91] on link "Dashboard" at bounding box center [68, 88] width 48 height 13
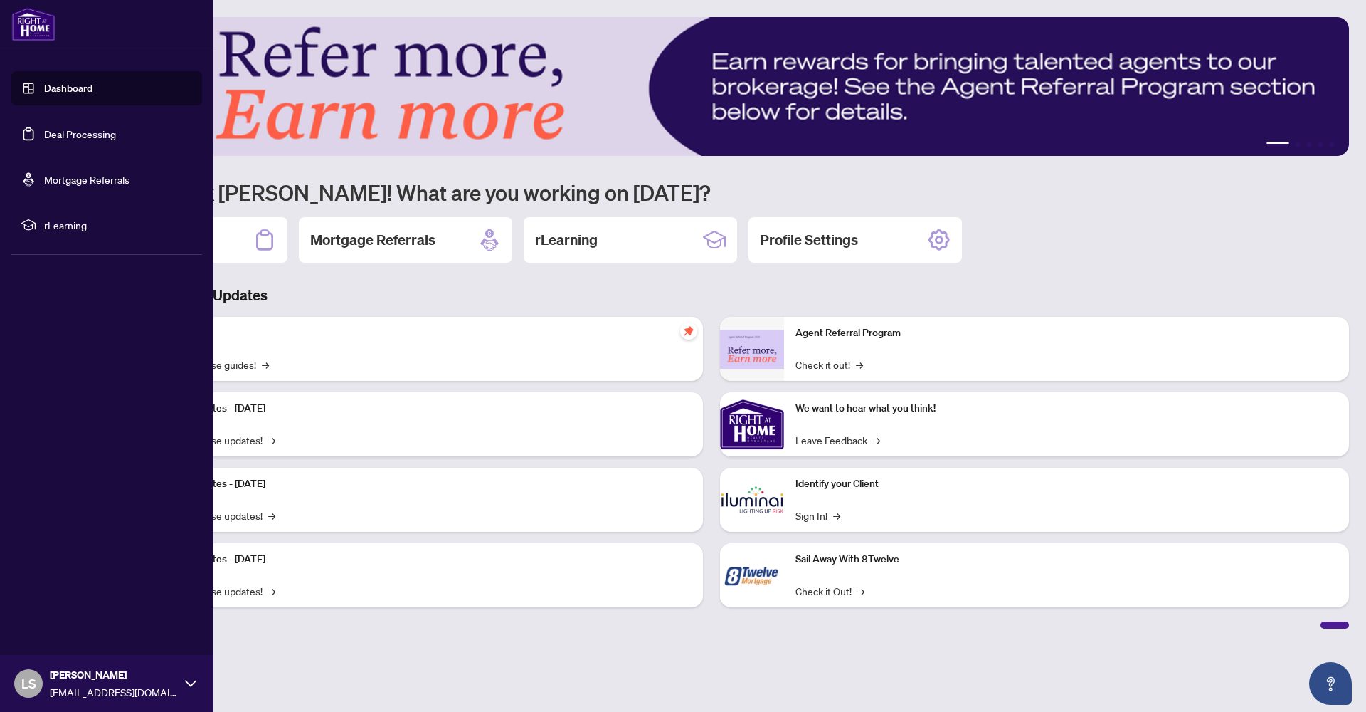
click at [51, 134] on link "Deal Processing" at bounding box center [80, 133] width 72 height 13
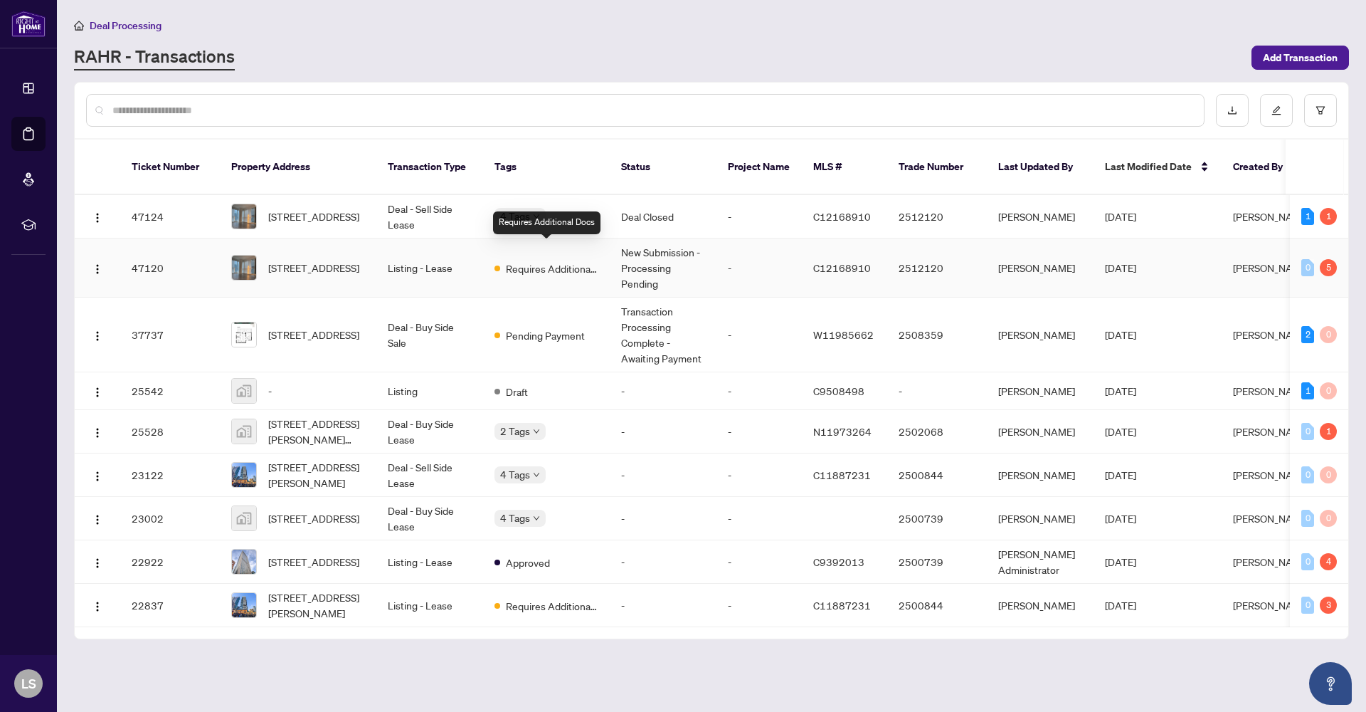
click at [554, 260] on span "Requires Additional Docs" at bounding box center [552, 268] width 93 height 16
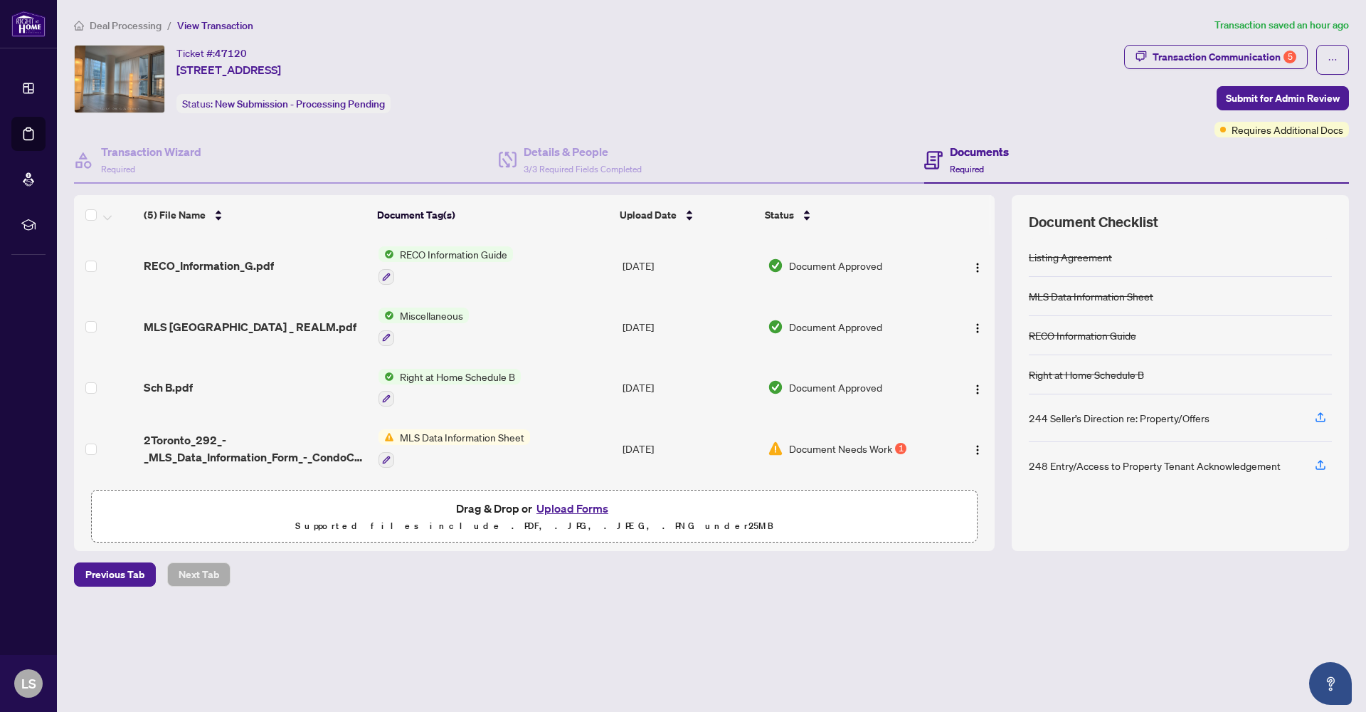
scroll to position [63, 0]
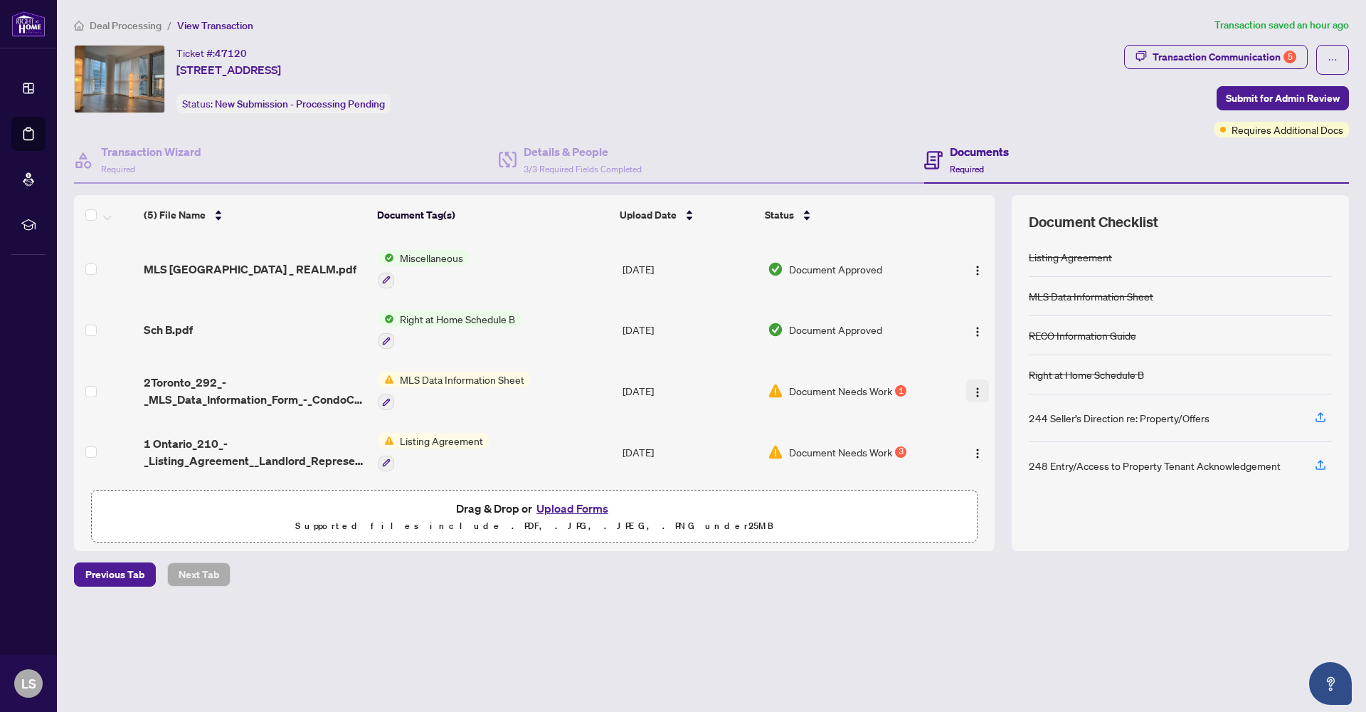
click at [972, 389] on img "button" at bounding box center [977, 391] width 11 height 11
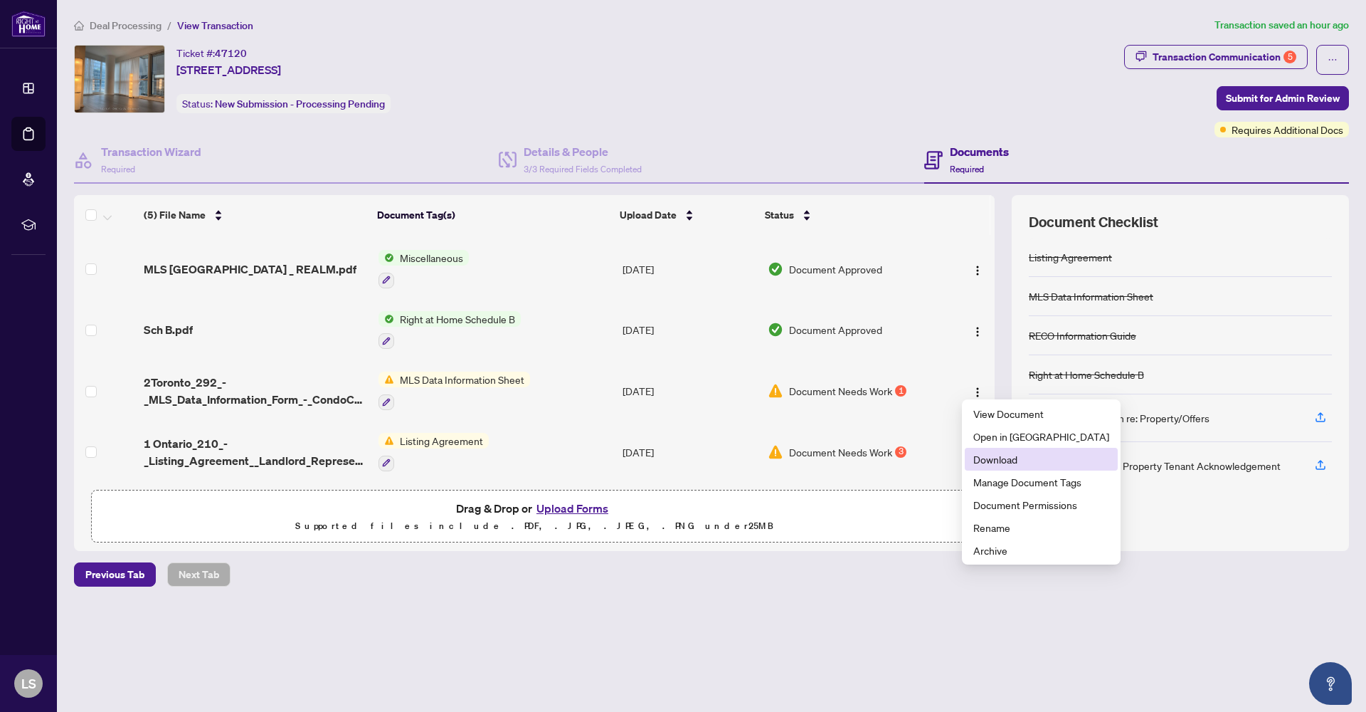
click at [1002, 460] on span "Download" at bounding box center [1041, 459] width 136 height 16
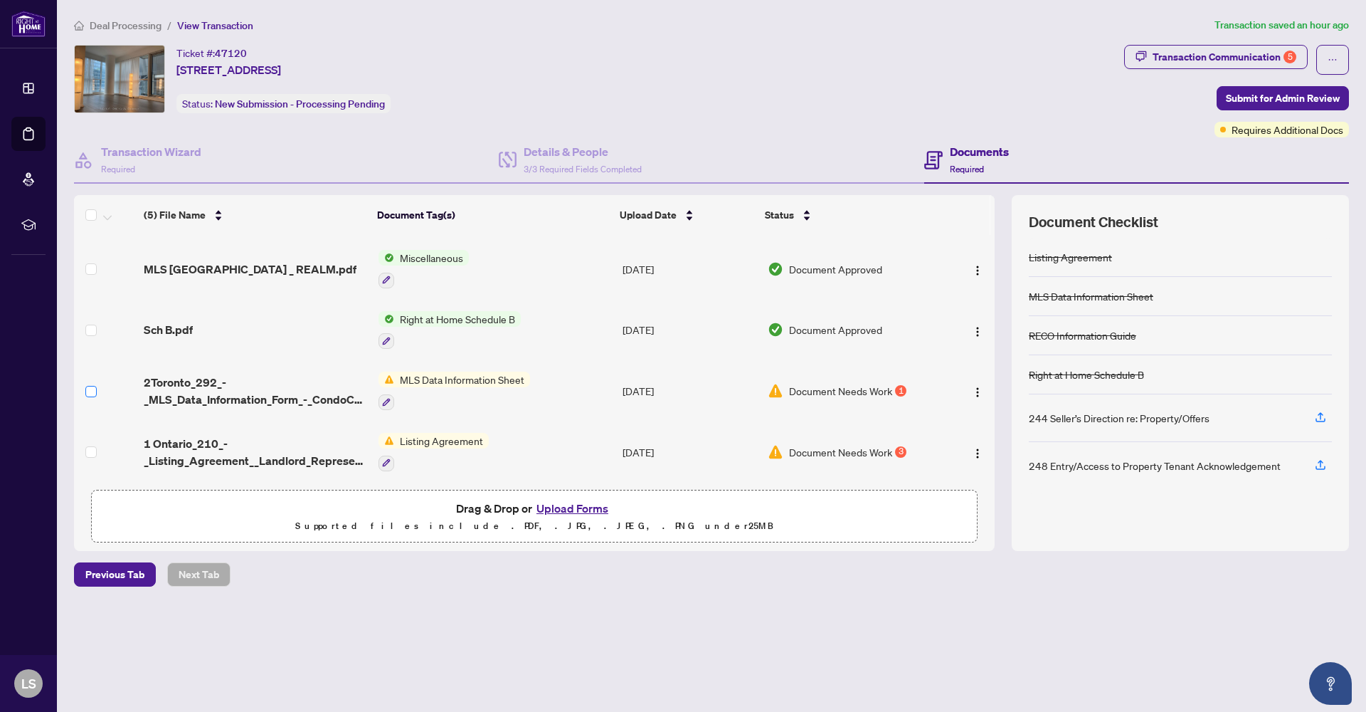
click at [88, 389] on span at bounding box center [90, 391] width 11 height 11
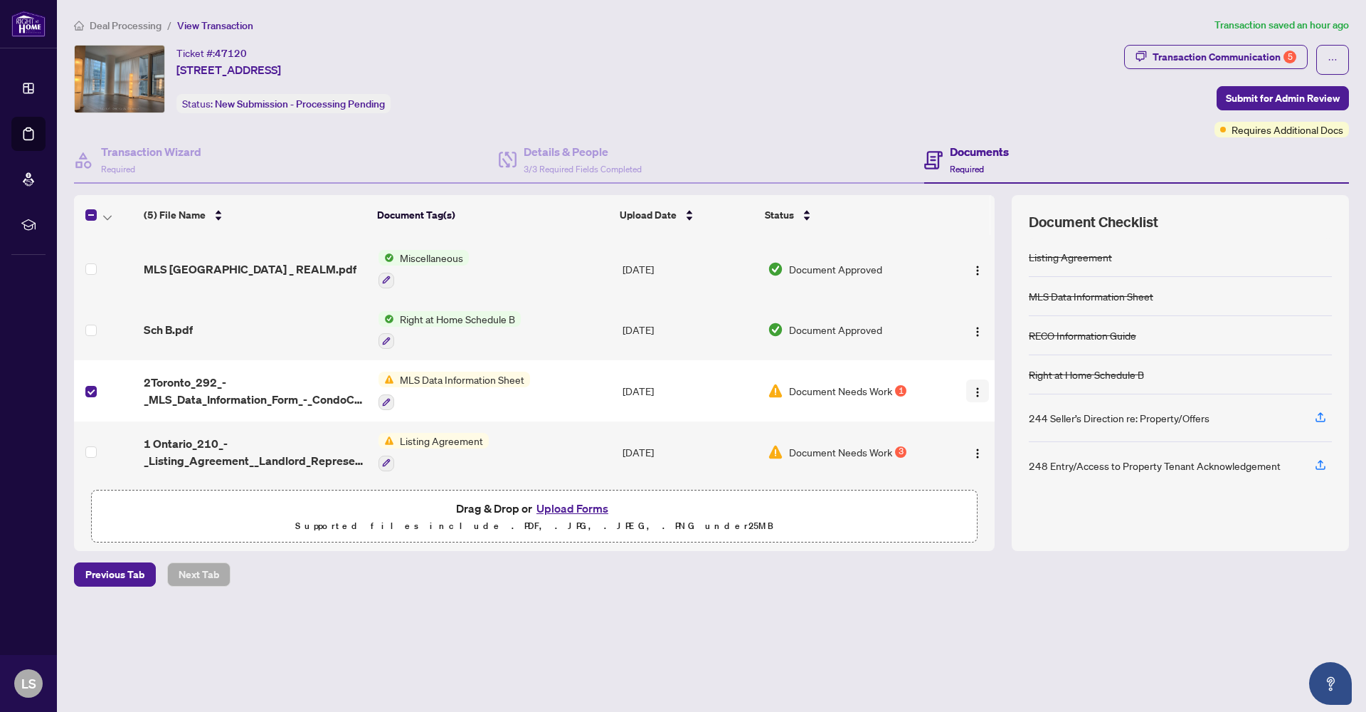
click at [972, 388] on img "button" at bounding box center [977, 391] width 11 height 11
click at [998, 556] on span "Archive" at bounding box center [1041, 550] width 136 height 16
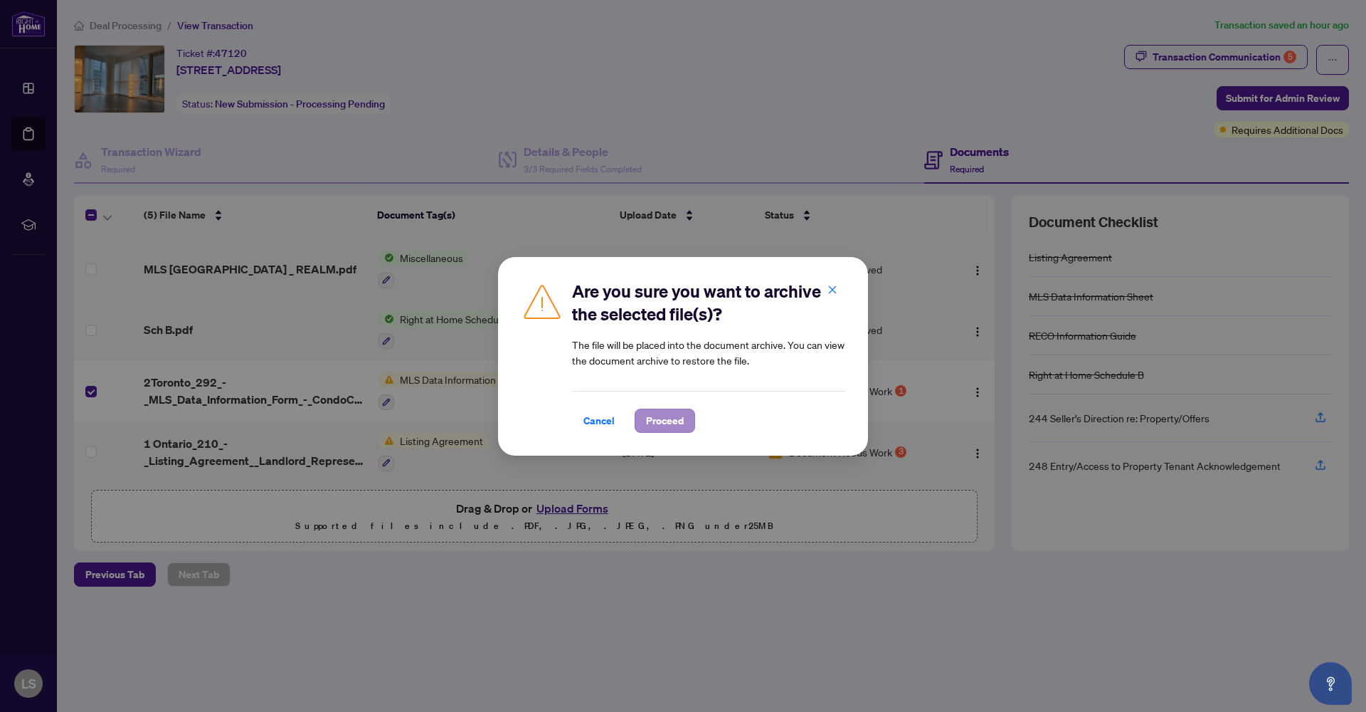
click at [677, 418] on span "Proceed" at bounding box center [665, 420] width 38 height 23
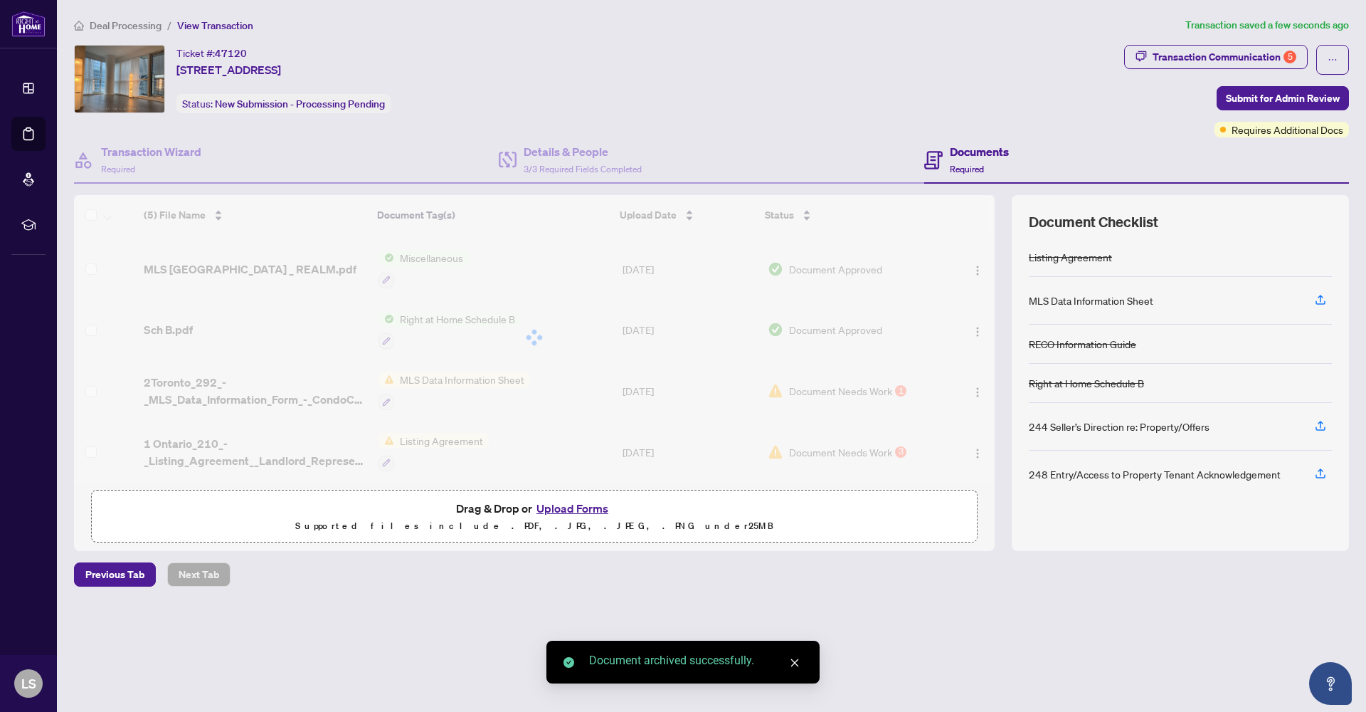
scroll to position [2, 0]
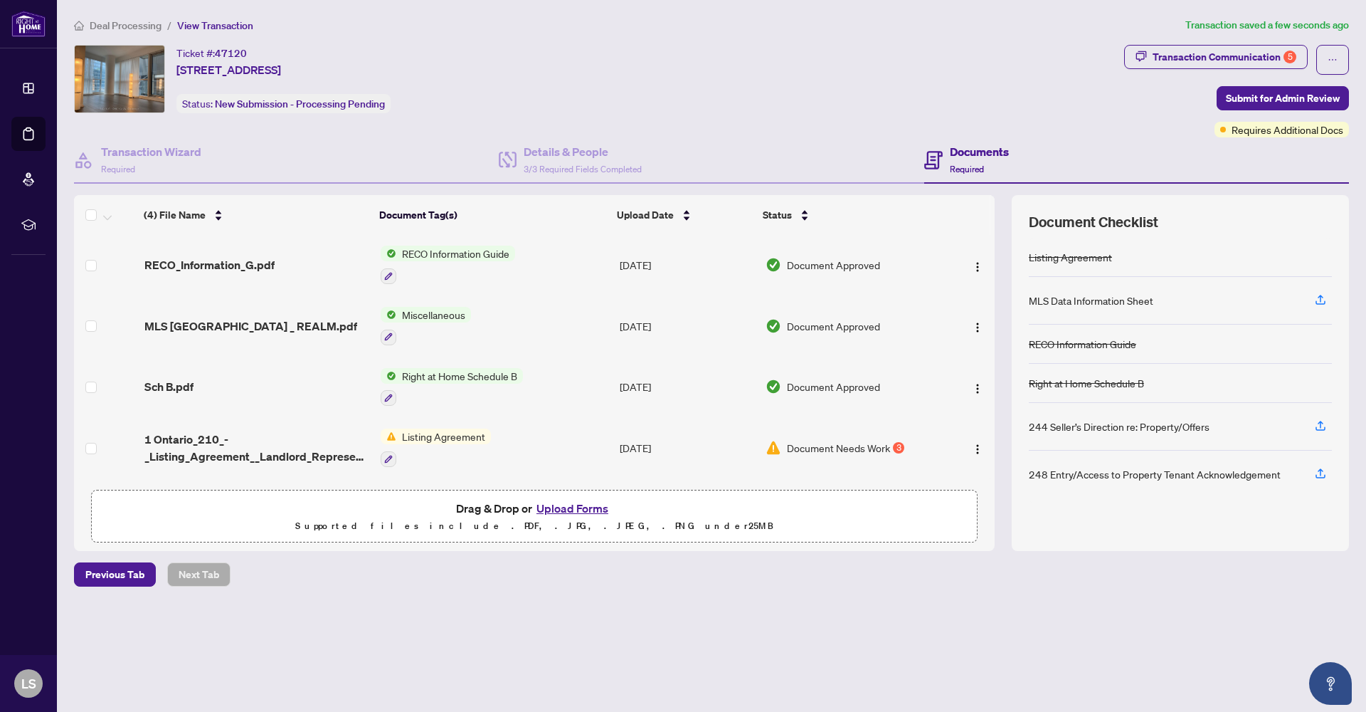
click at [567, 508] on button "Upload Forms" at bounding box center [572, 508] width 80 height 19
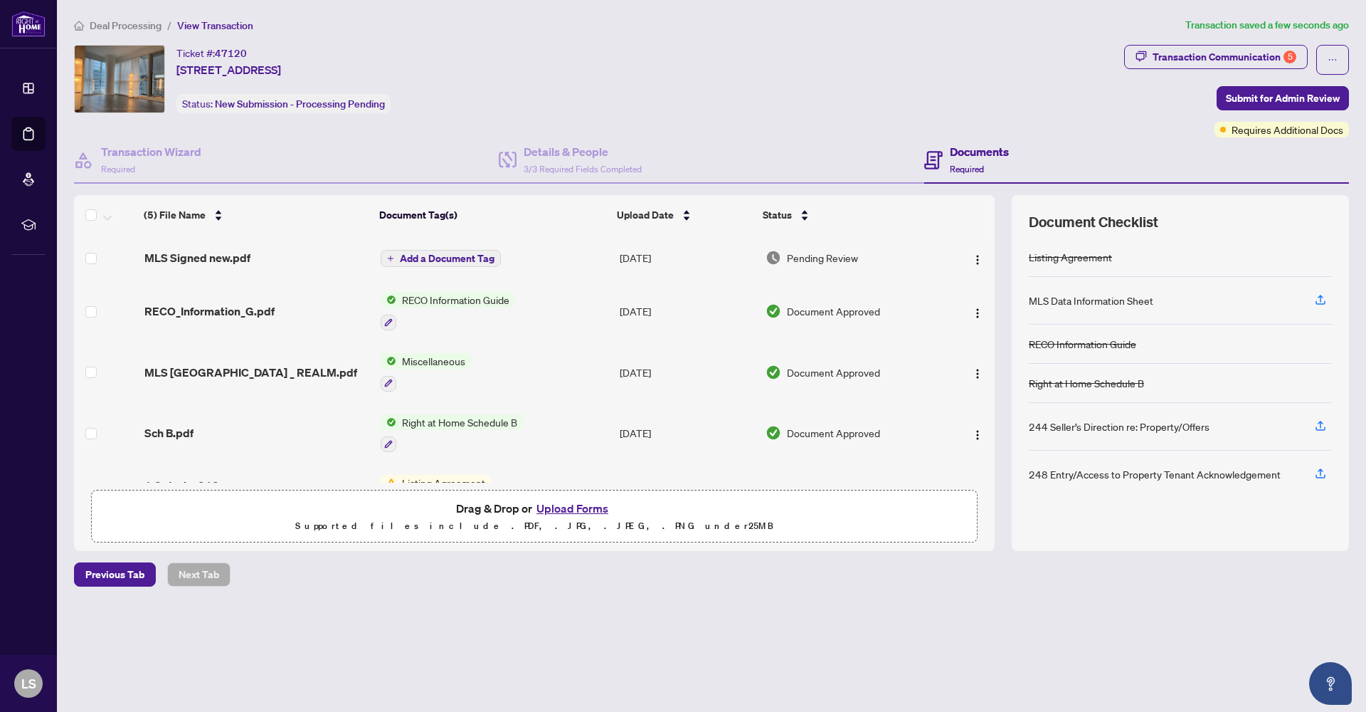
scroll to position [48, 0]
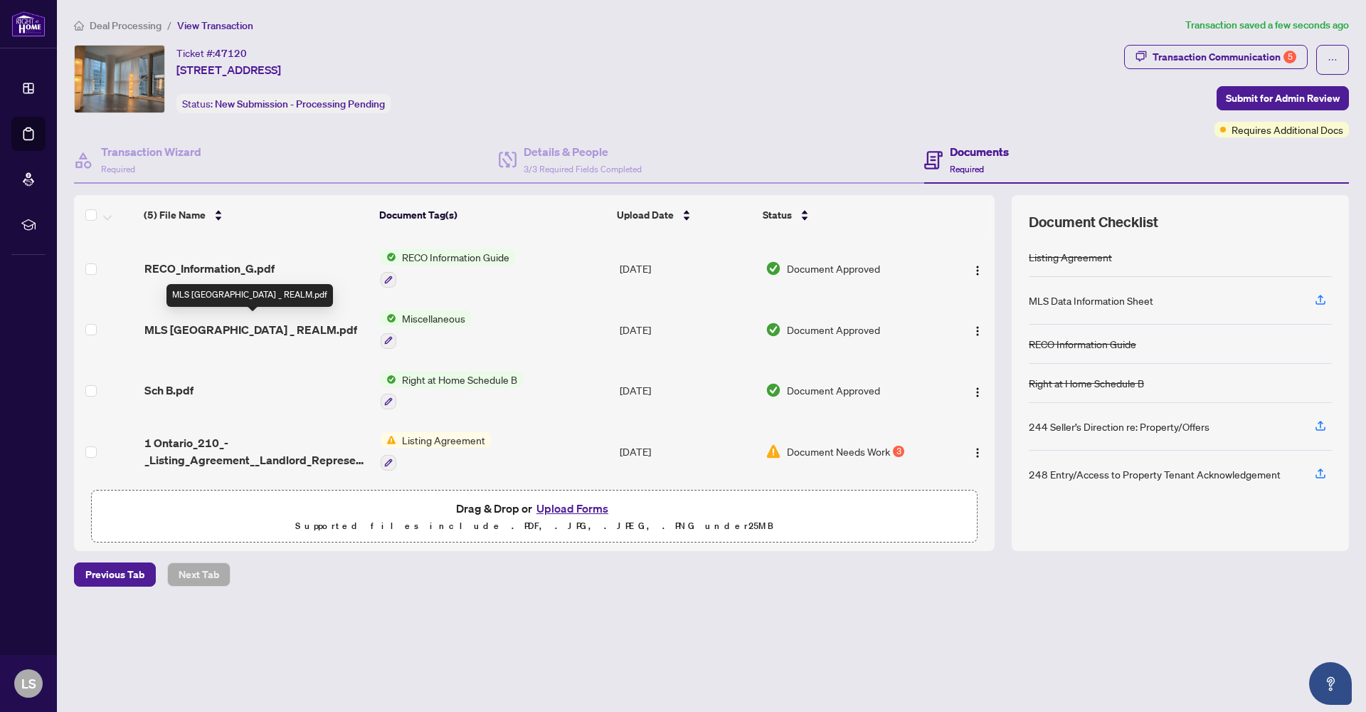
click at [307, 324] on span "MLS 70 Temperance St 2506 _ REALM.pdf" at bounding box center [250, 329] width 213 height 17
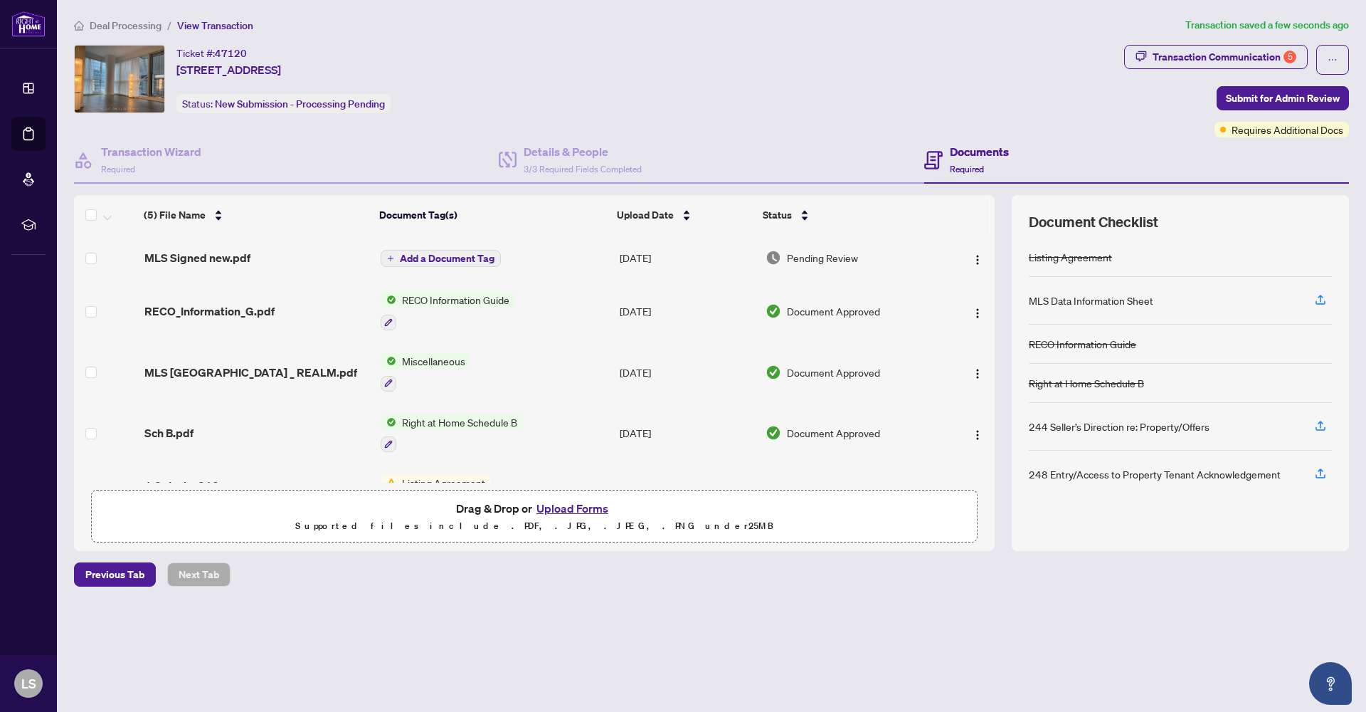
click at [444, 257] on span "Add a Document Tag" at bounding box center [447, 258] width 95 height 10
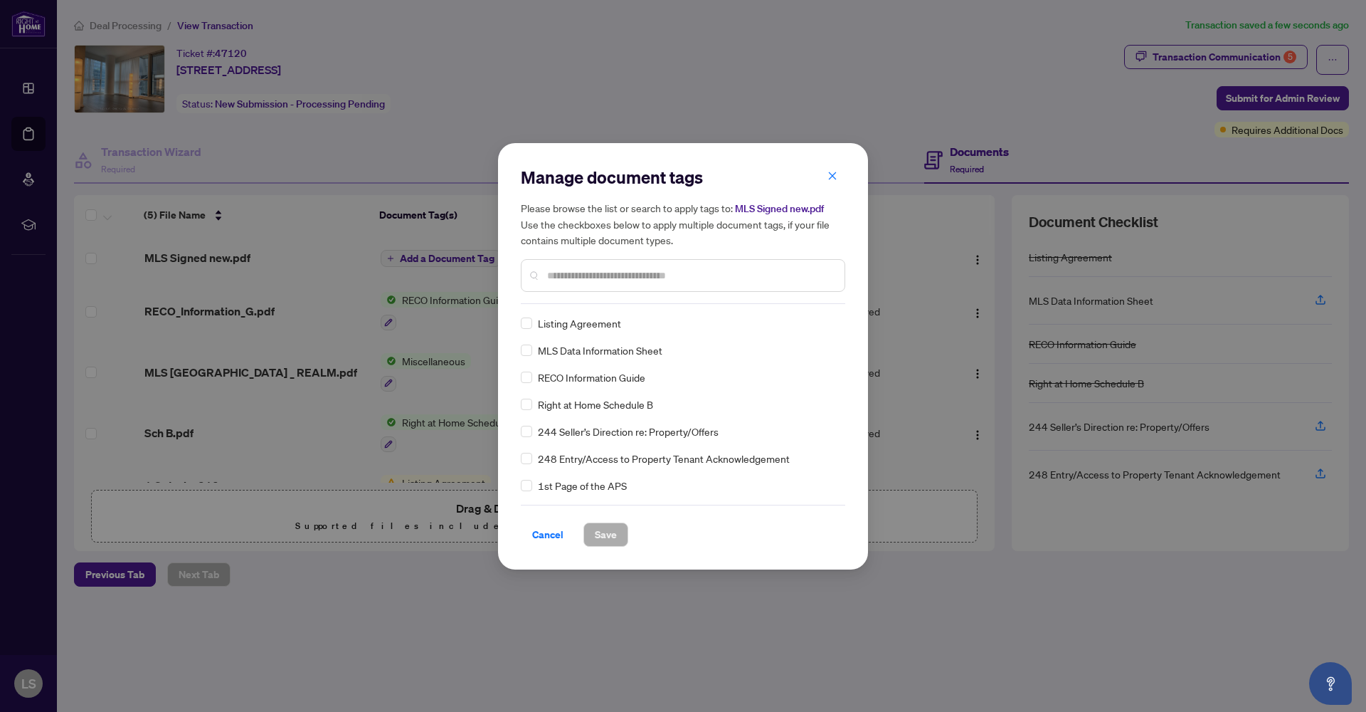
click at [591, 300] on div "Manage document tags Please browse the list or search to apply tags to: MLS Sig…" at bounding box center [683, 235] width 324 height 138
click at [603, 539] on span "Save" at bounding box center [606, 534] width 22 height 23
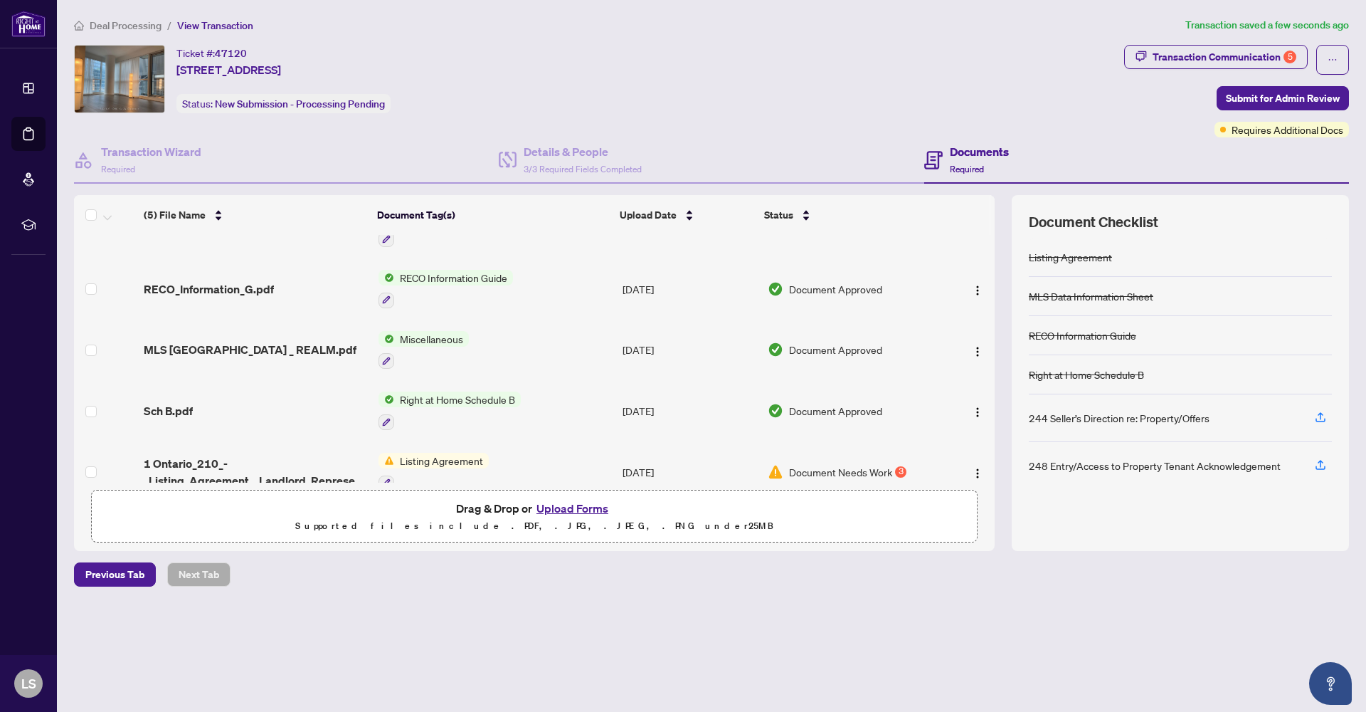
scroll to position [63, 0]
